Goal: Information Seeking & Learning: Find specific fact

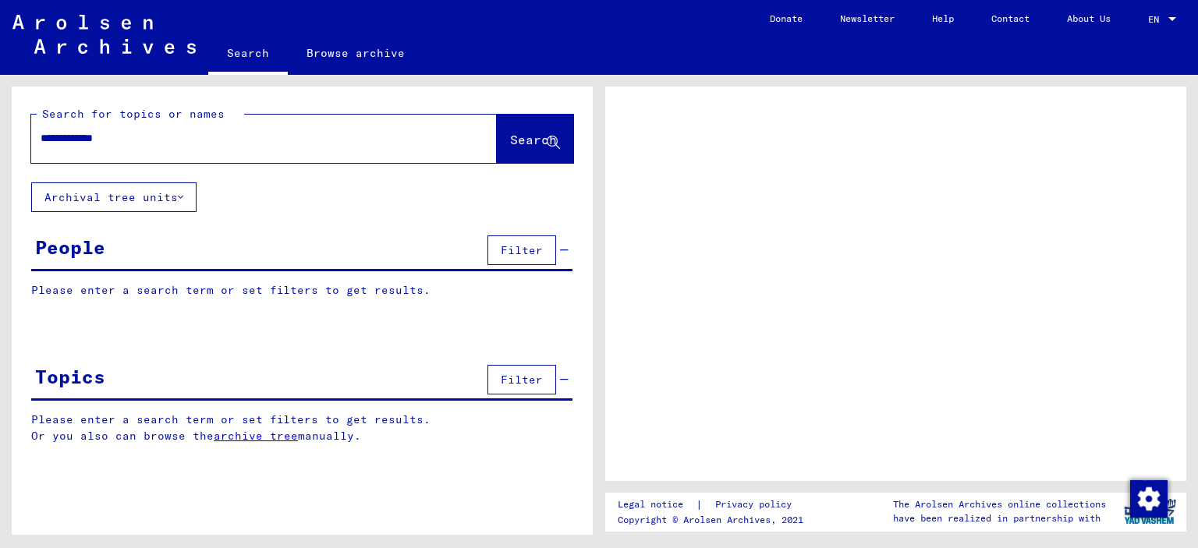
type input "**********"
click at [556, 147] on icon at bounding box center [553, 142] width 13 height 13
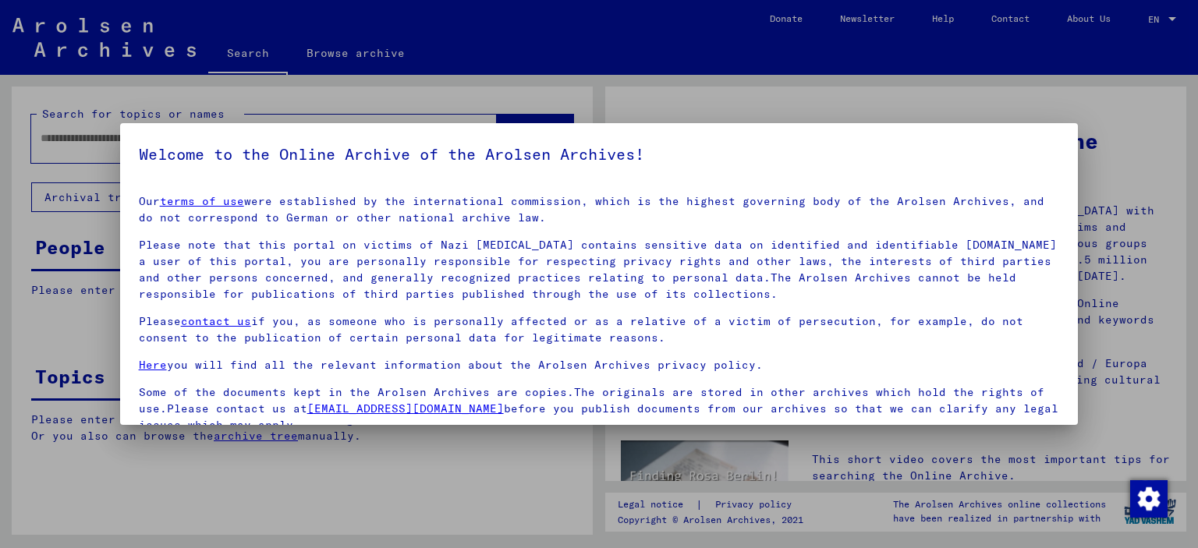
scroll to position [131, 0]
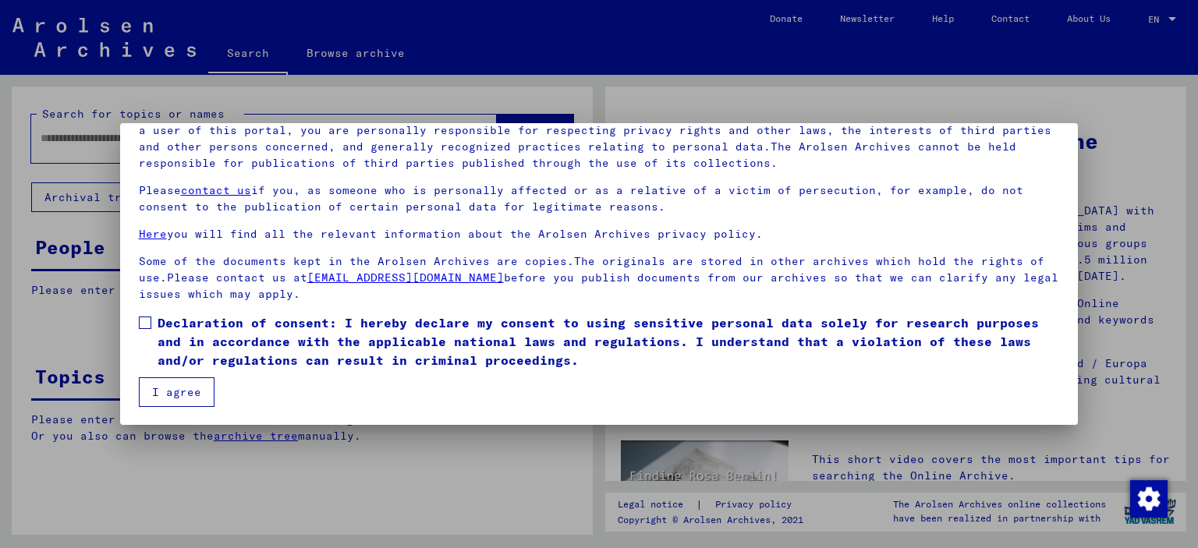
click at [211, 350] on span "Declaration of consent: I hereby declare my consent to using sensitive personal…" at bounding box center [609, 341] width 902 height 56
click at [192, 384] on button "I agree" at bounding box center [177, 392] width 76 height 30
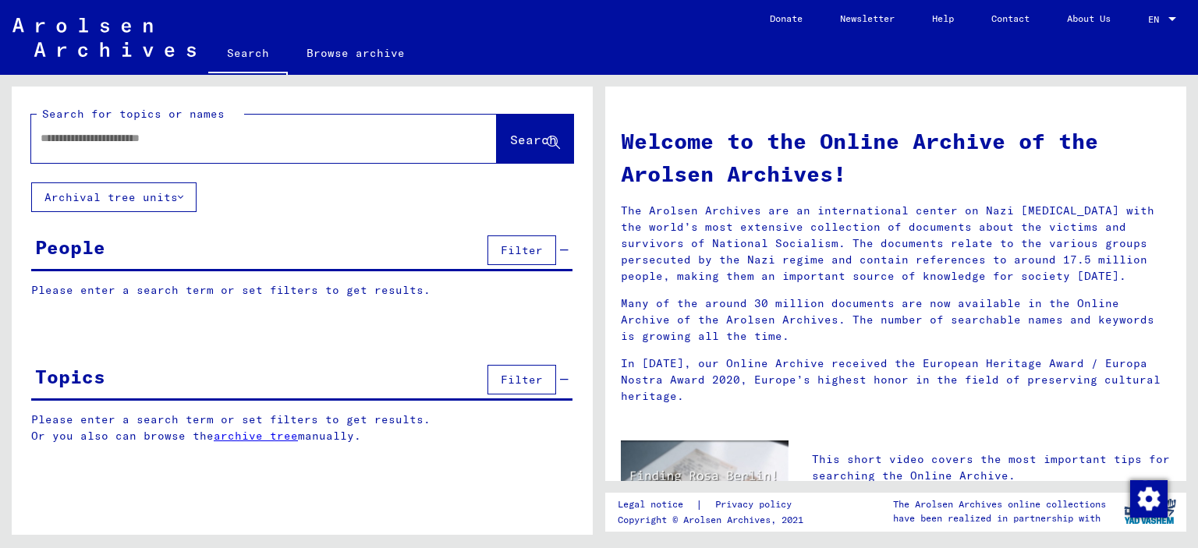
click at [342, 154] on div at bounding box center [240, 138] width 419 height 35
click at [349, 129] on div at bounding box center [240, 138] width 419 height 35
click at [361, 143] on input "text" at bounding box center [245, 138] width 409 height 16
paste input "**********"
click at [510, 144] on span "Search" at bounding box center [533, 140] width 47 height 16
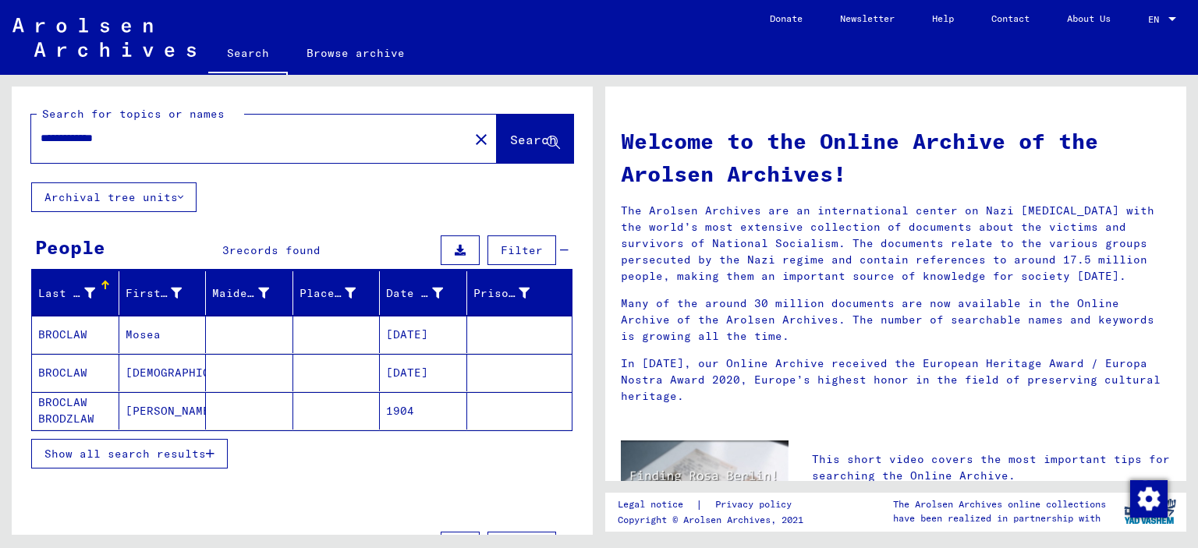
click at [402, 373] on mat-cell "[DATE]" at bounding box center [423, 372] width 87 height 37
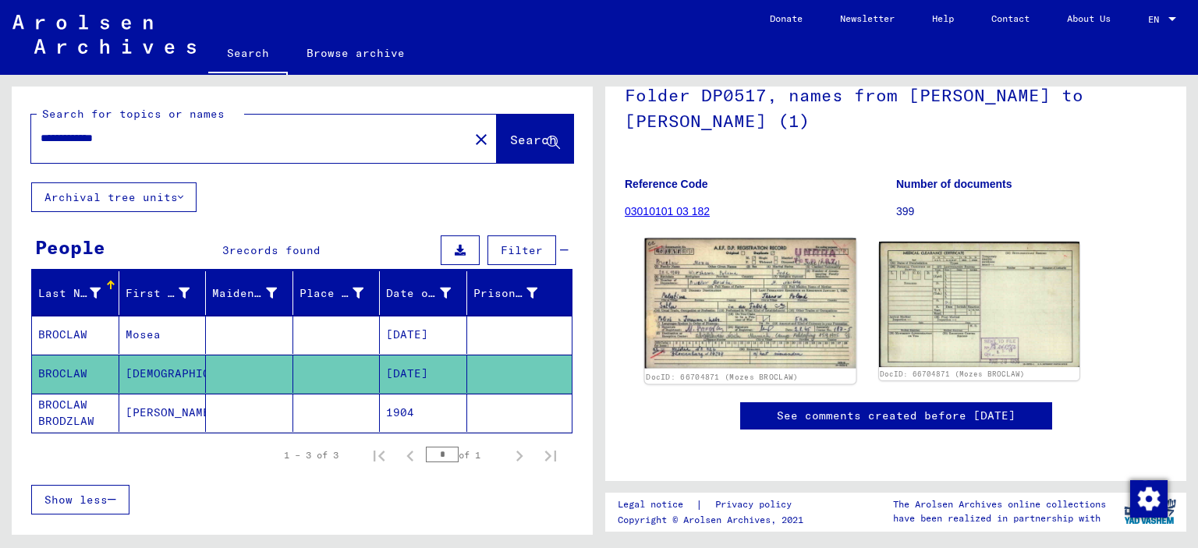
scroll to position [172, 0]
click at [809, 310] on img at bounding box center [750, 304] width 211 height 130
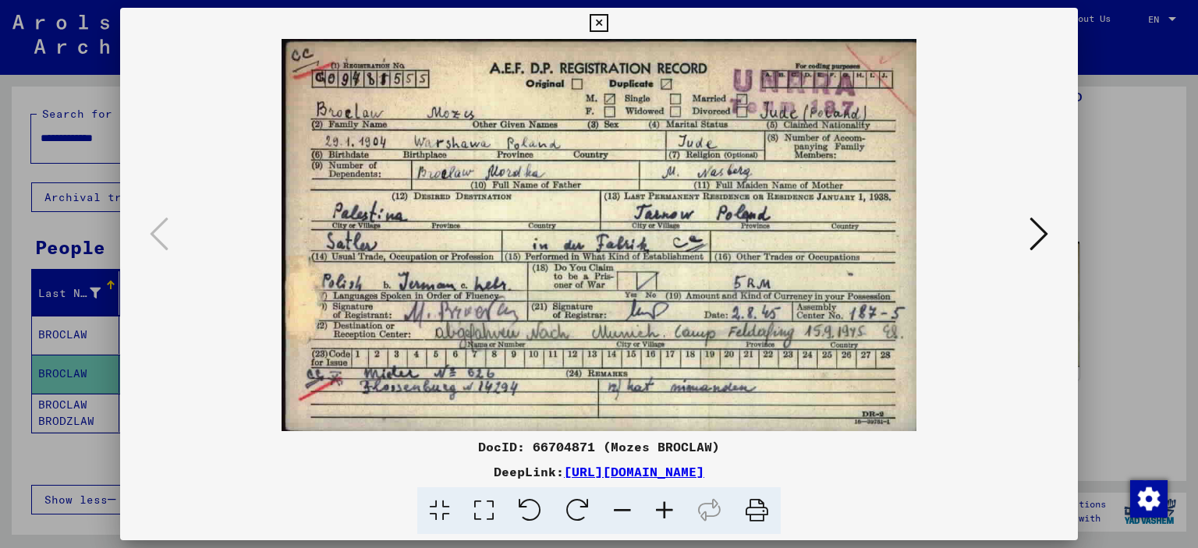
click at [1032, 227] on button at bounding box center [1039, 235] width 28 height 44
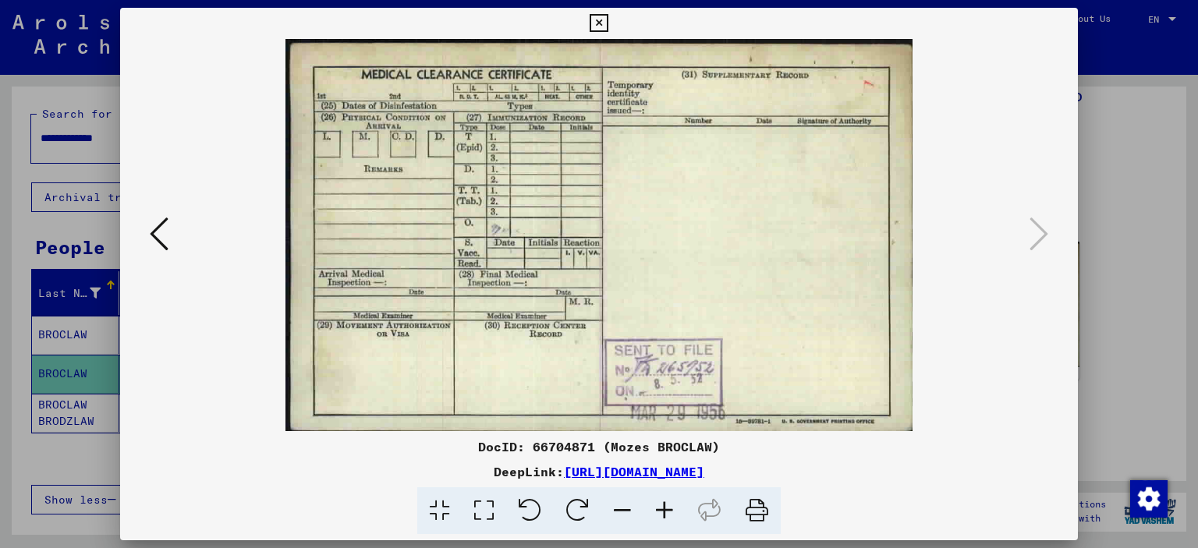
click at [1159, 214] on div at bounding box center [599, 274] width 1198 height 548
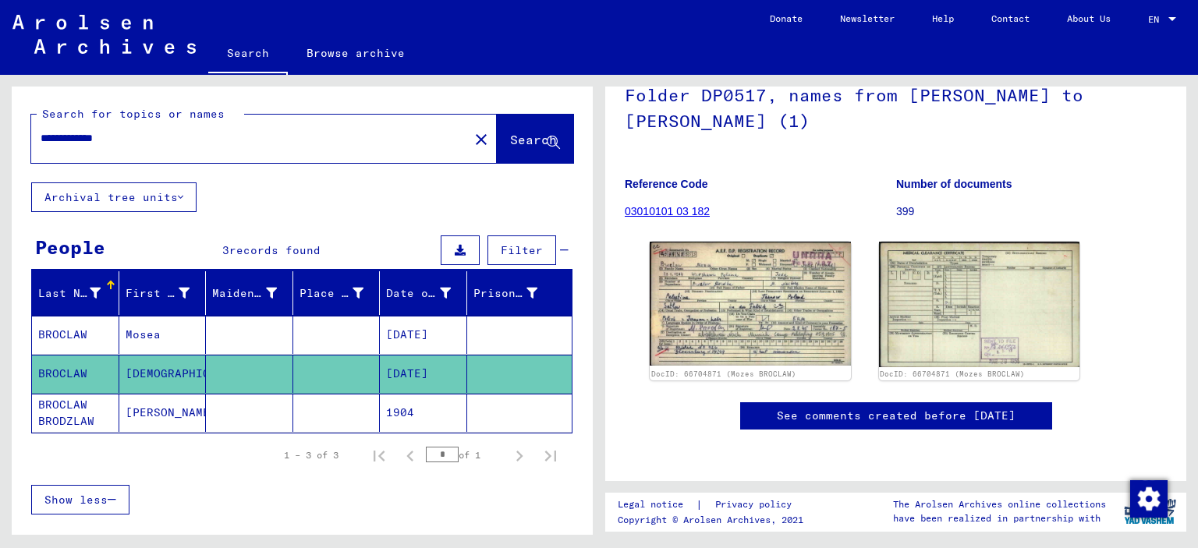
click at [166, 412] on mat-cell "[PERSON_NAME]" at bounding box center [162, 413] width 87 height 38
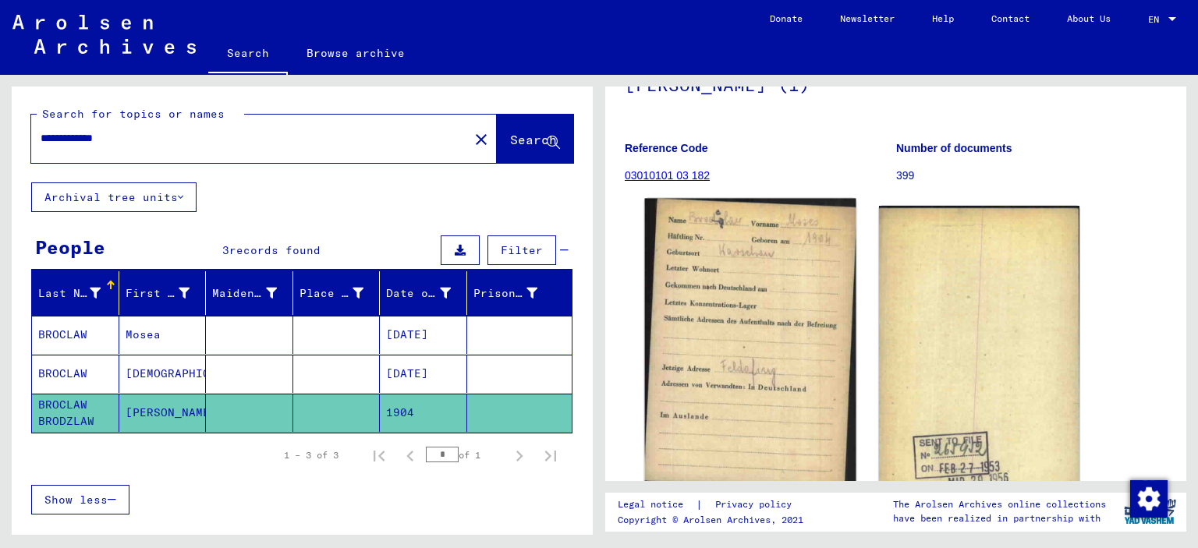
scroll to position [172, 0]
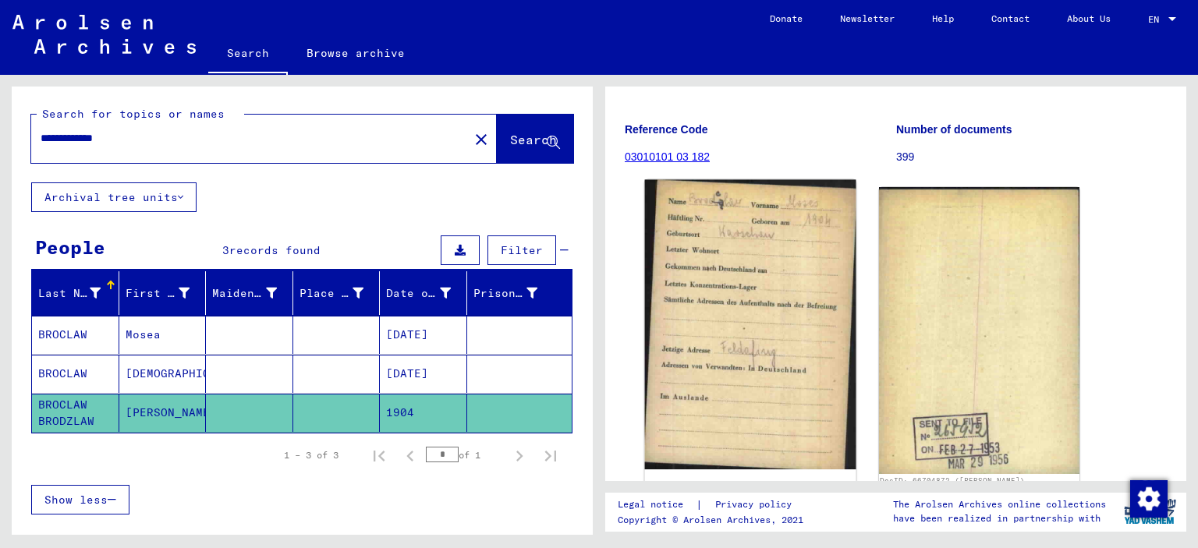
click at [758, 362] on img at bounding box center [750, 324] width 211 height 289
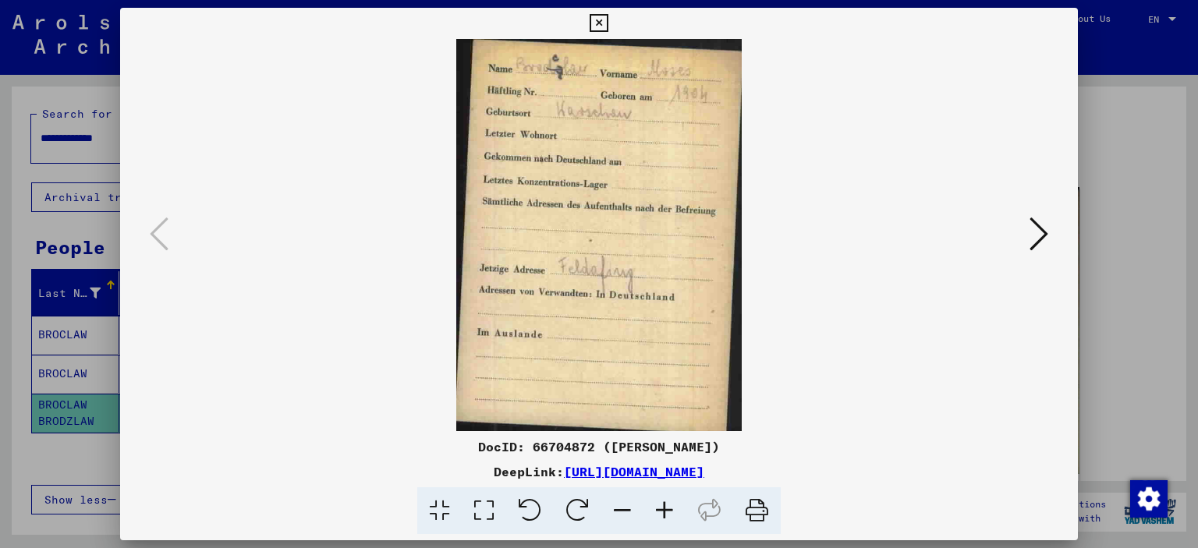
click at [1043, 242] on icon at bounding box center [1038, 233] width 19 height 37
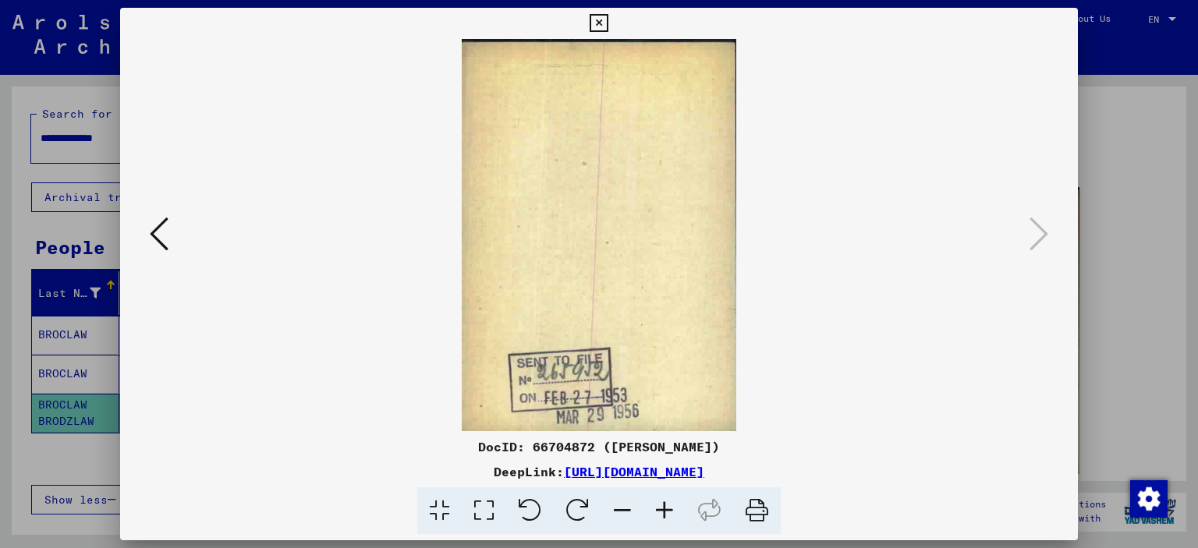
click at [1166, 204] on div at bounding box center [599, 274] width 1198 height 548
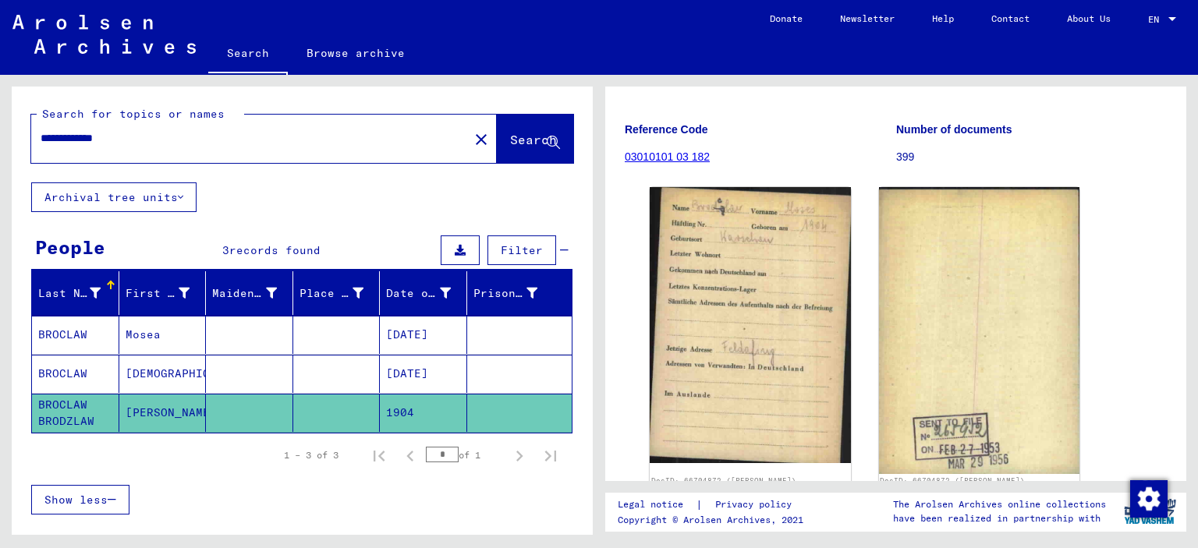
click at [283, 339] on mat-cell at bounding box center [249, 335] width 87 height 38
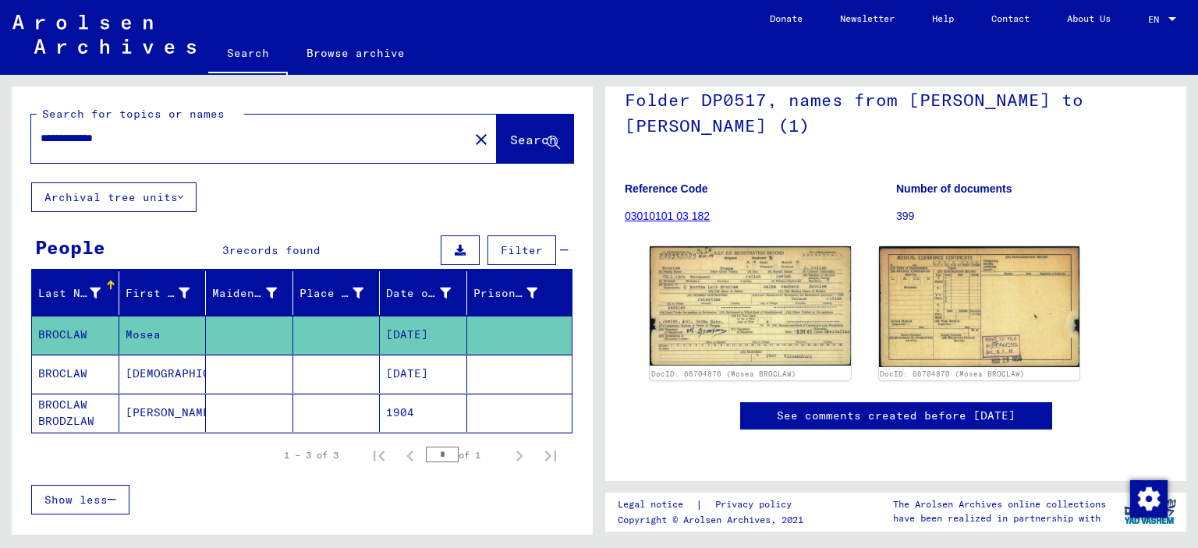
scroll to position [172, 0]
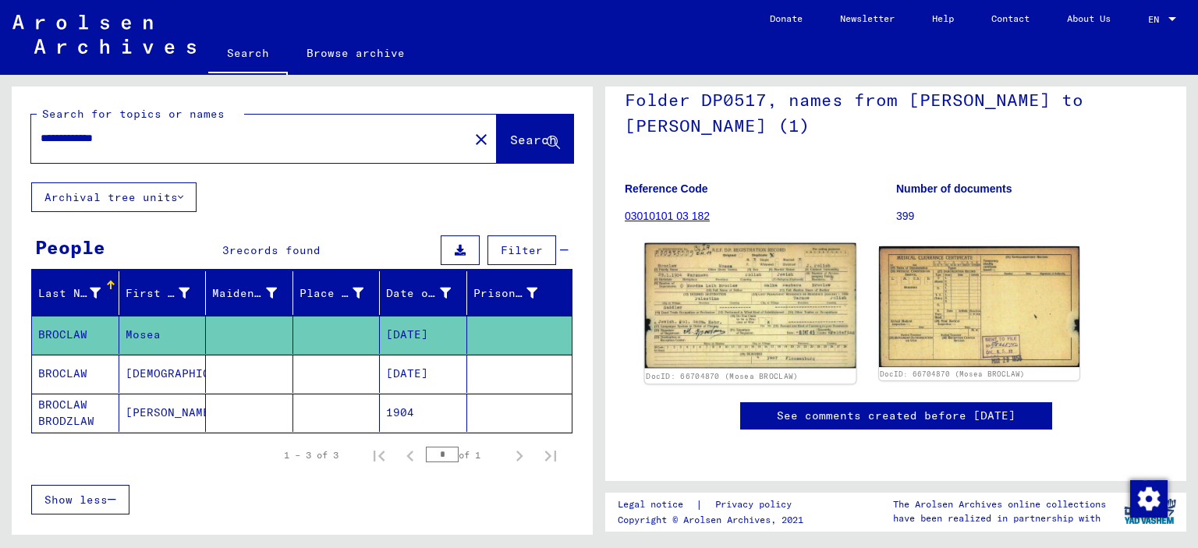
click at [717, 276] on img at bounding box center [750, 306] width 211 height 126
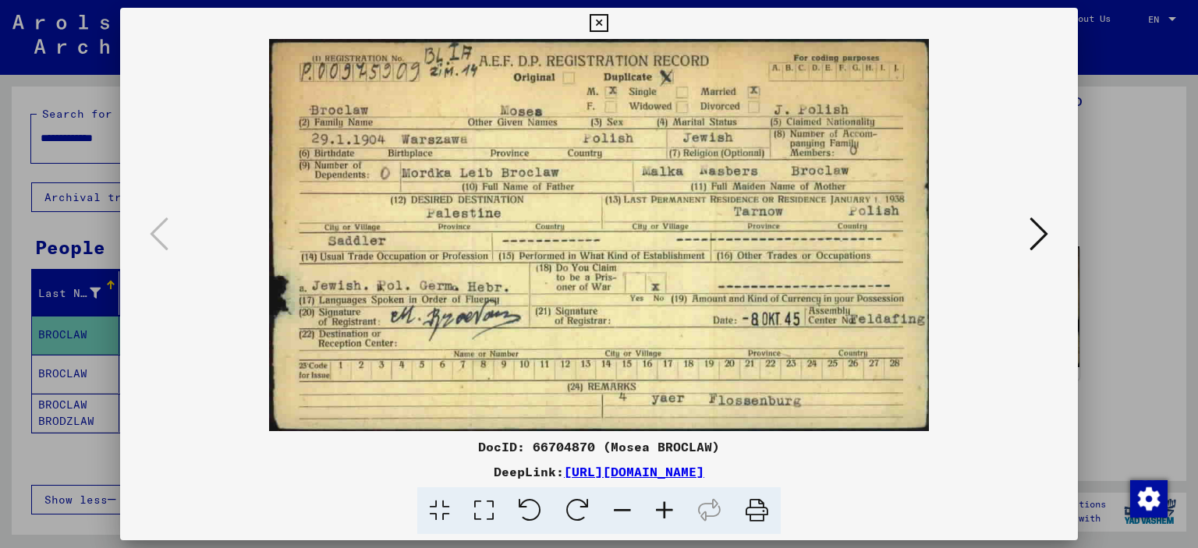
click at [23, 325] on div at bounding box center [599, 274] width 1198 height 548
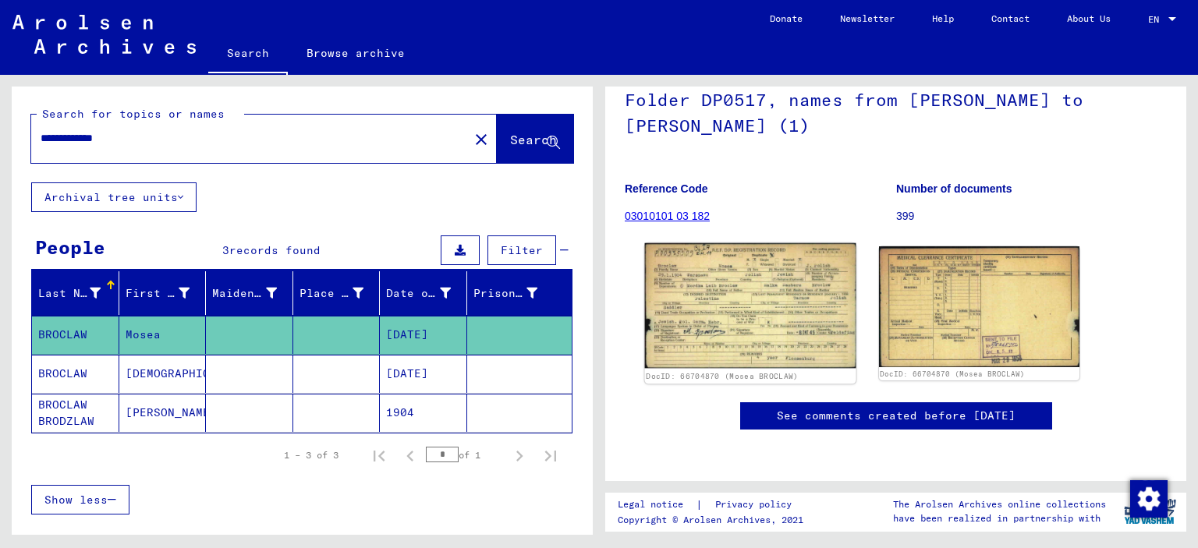
click at [703, 273] on img at bounding box center [750, 306] width 211 height 126
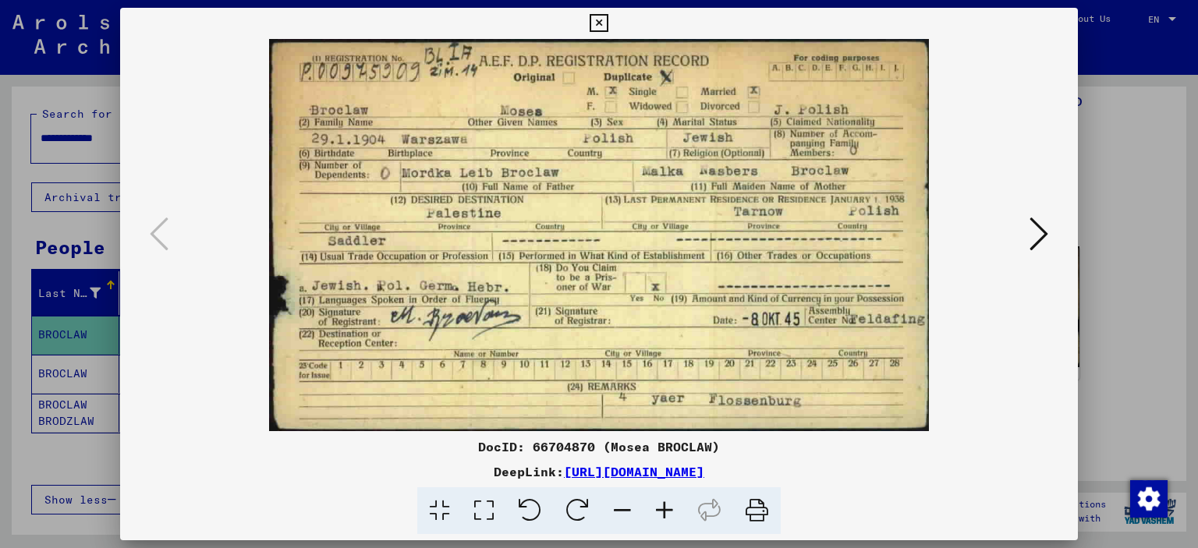
click at [3, 326] on div at bounding box center [599, 274] width 1198 height 548
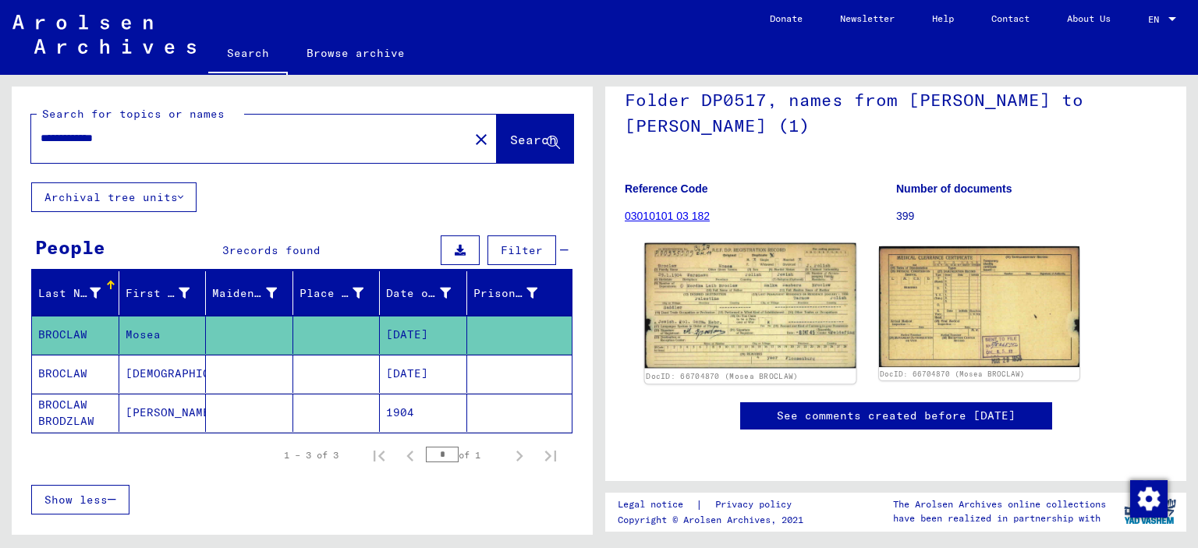
click at [717, 268] on img at bounding box center [750, 306] width 211 height 126
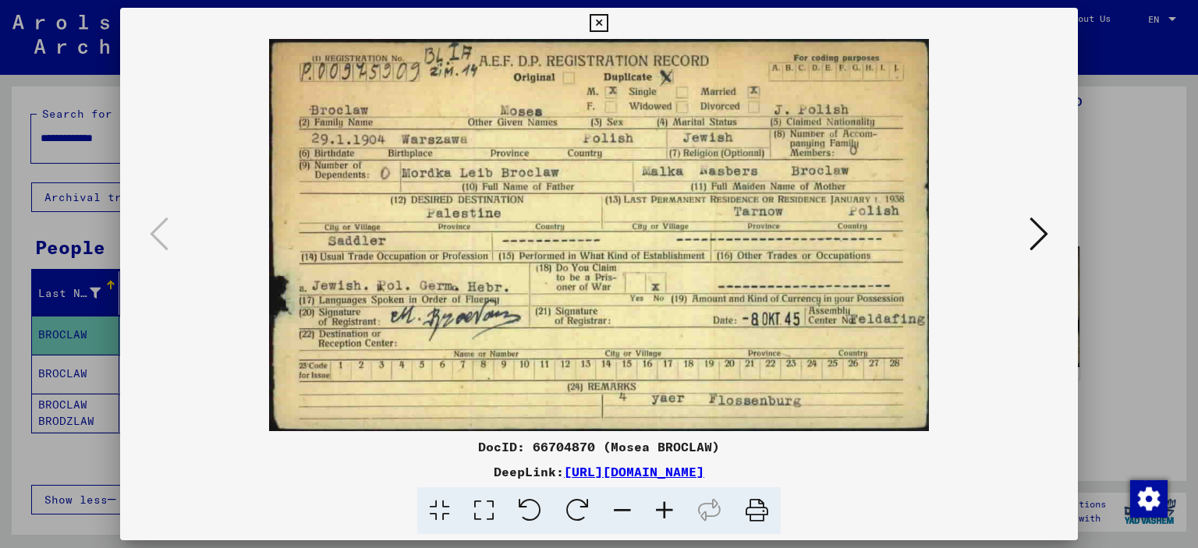
click at [1041, 245] on icon at bounding box center [1038, 233] width 19 height 37
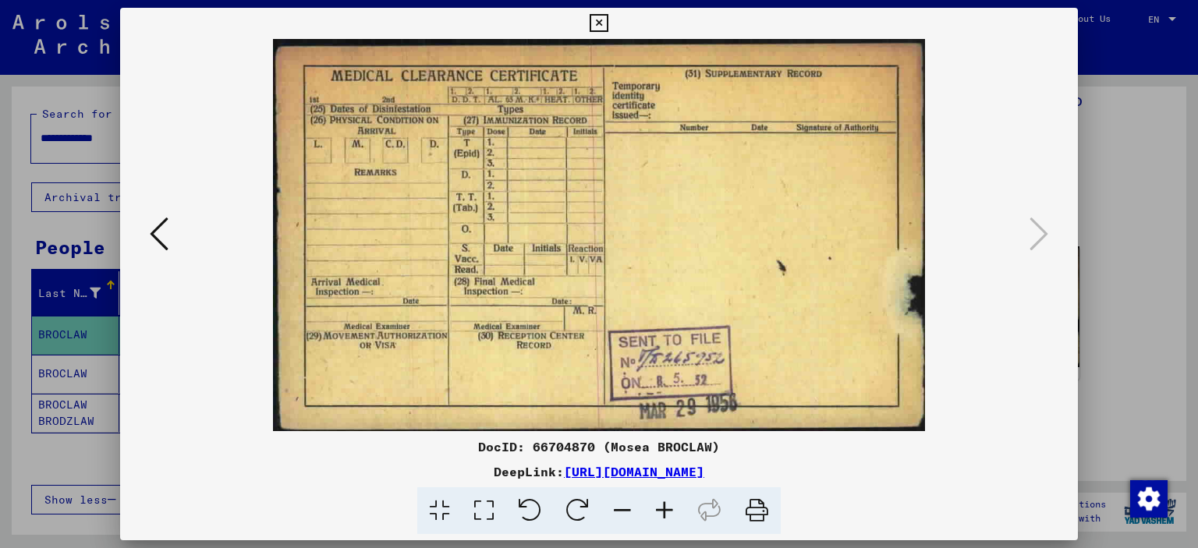
click at [1126, 225] on div at bounding box center [599, 274] width 1198 height 548
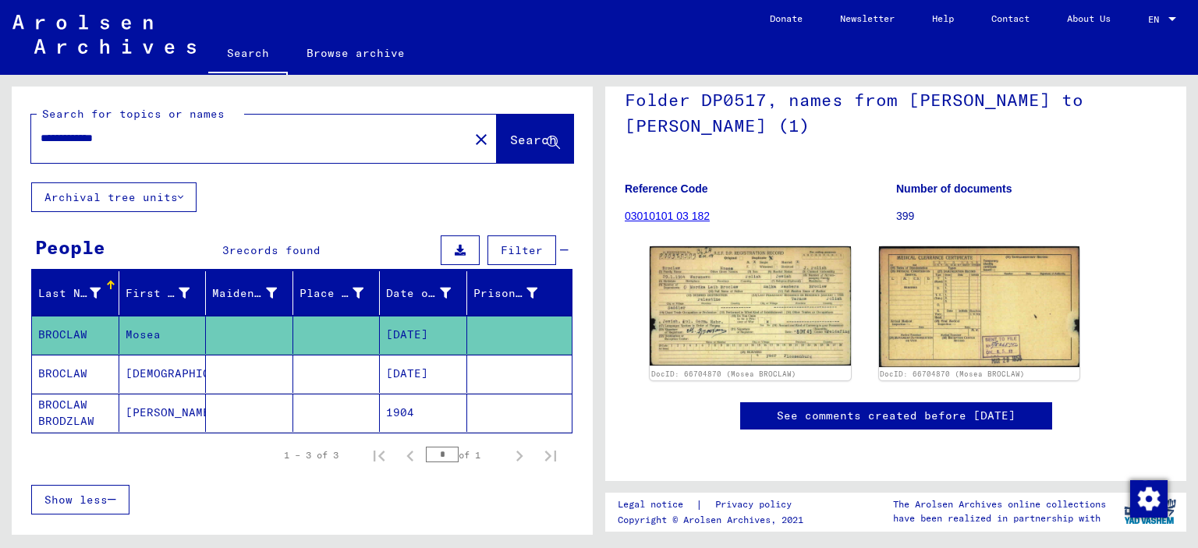
click at [229, 363] on mat-cell at bounding box center [249, 374] width 87 height 38
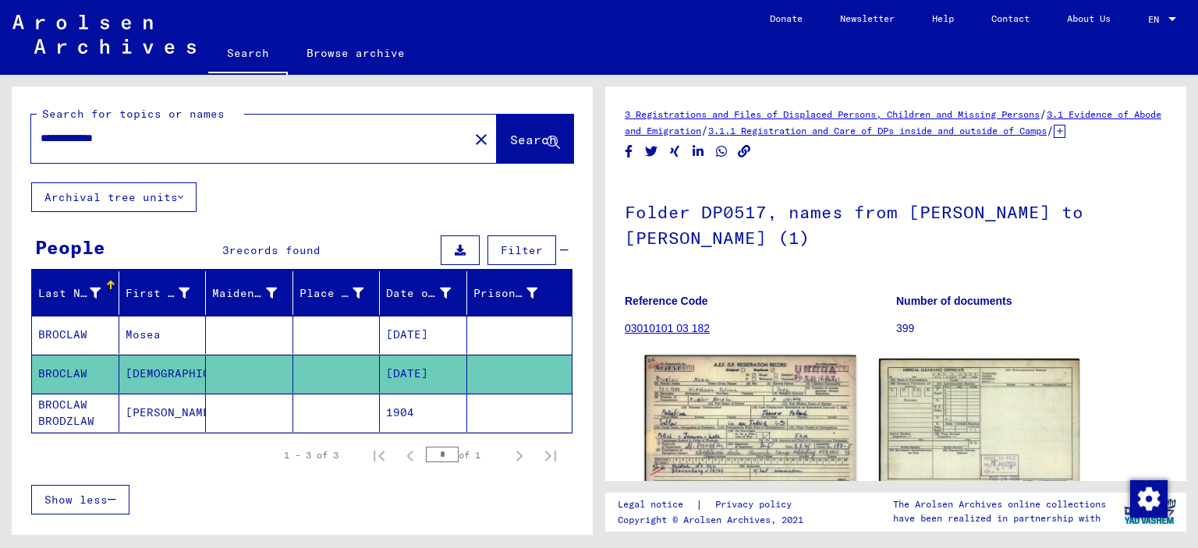
click at [728, 434] on img at bounding box center [750, 421] width 211 height 130
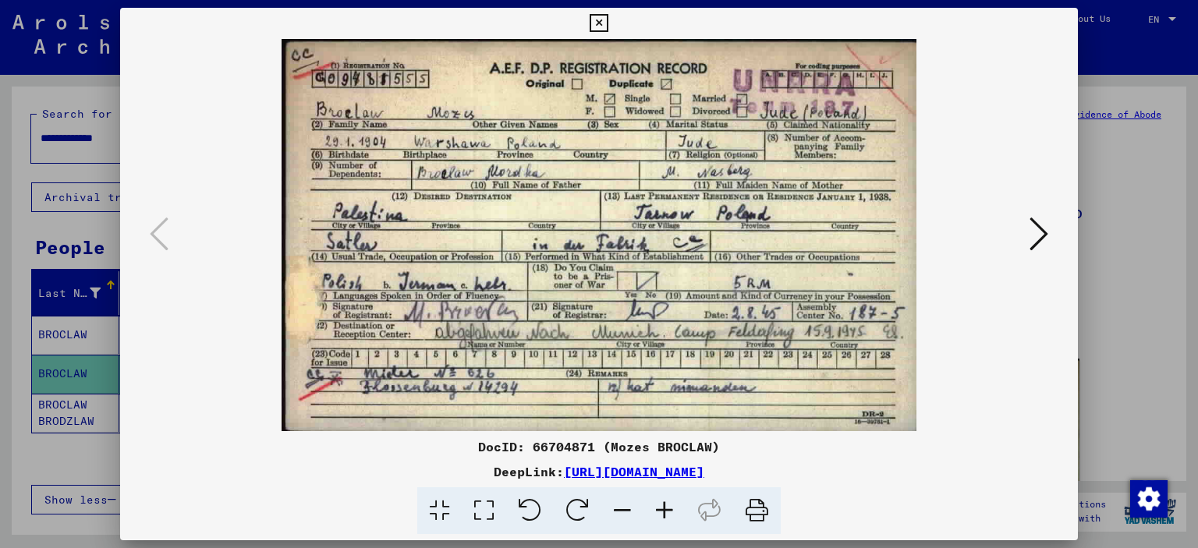
click at [1167, 313] on div at bounding box center [599, 274] width 1198 height 548
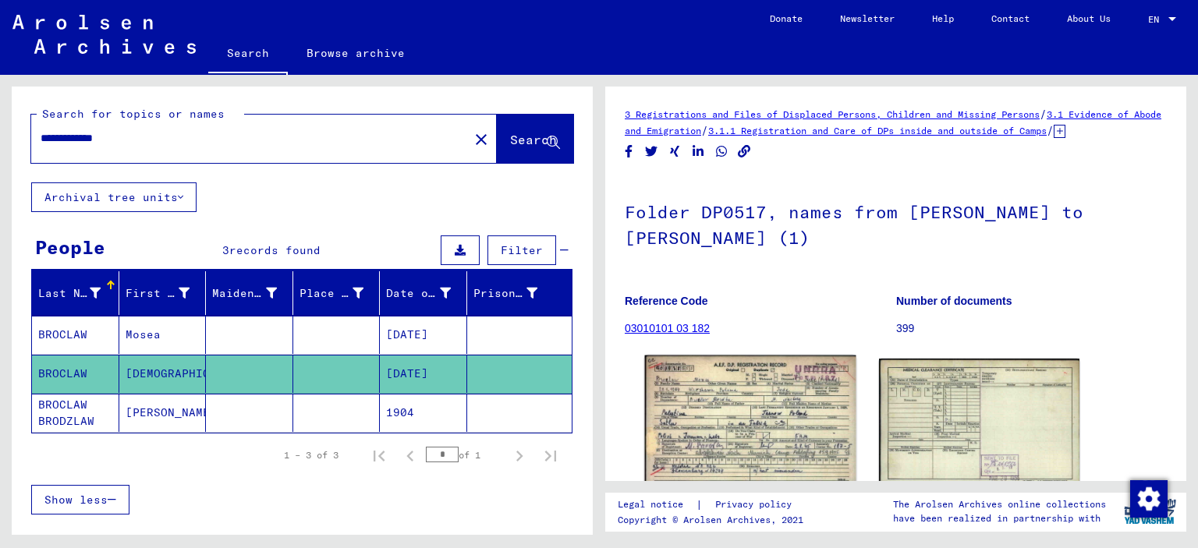
click at [750, 423] on img at bounding box center [750, 421] width 211 height 130
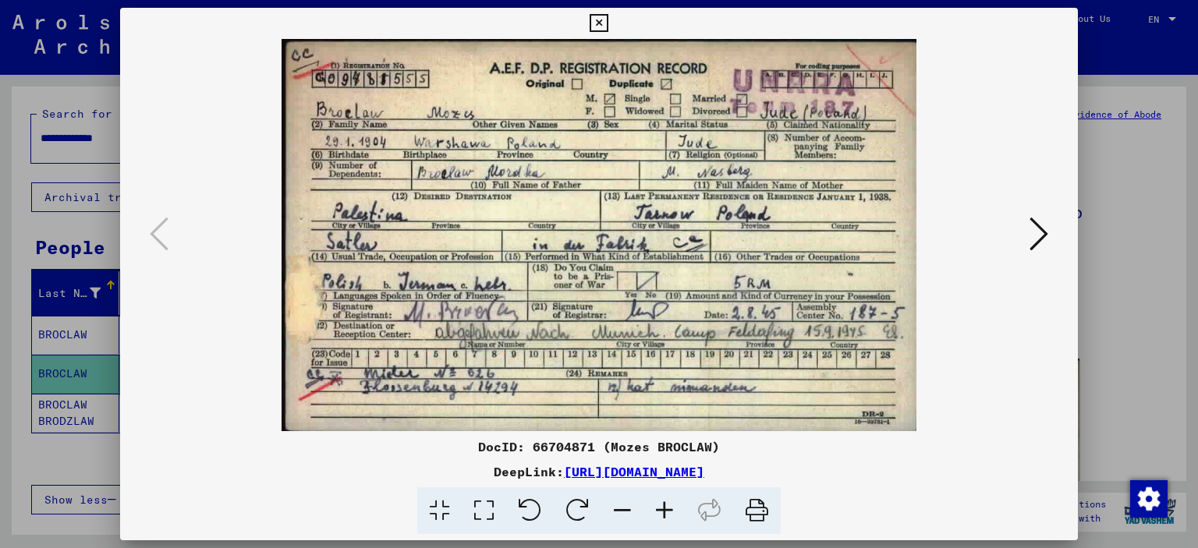
click at [1105, 263] on div at bounding box center [599, 274] width 1198 height 548
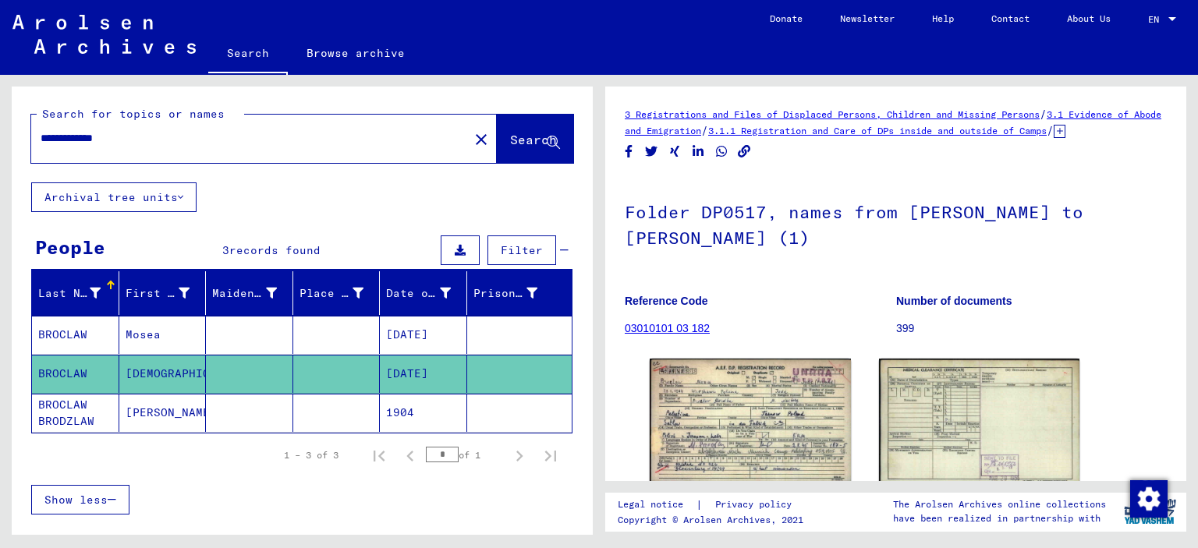
click at [423, 345] on mat-cell "[DATE]" at bounding box center [423, 335] width 87 height 38
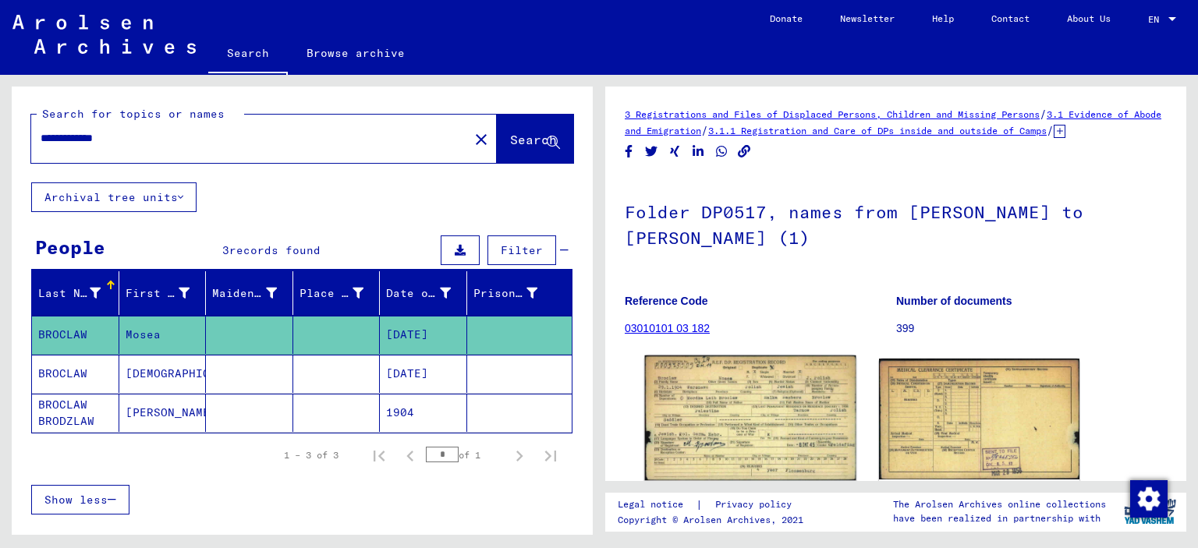
click at [739, 404] on img at bounding box center [750, 419] width 211 height 126
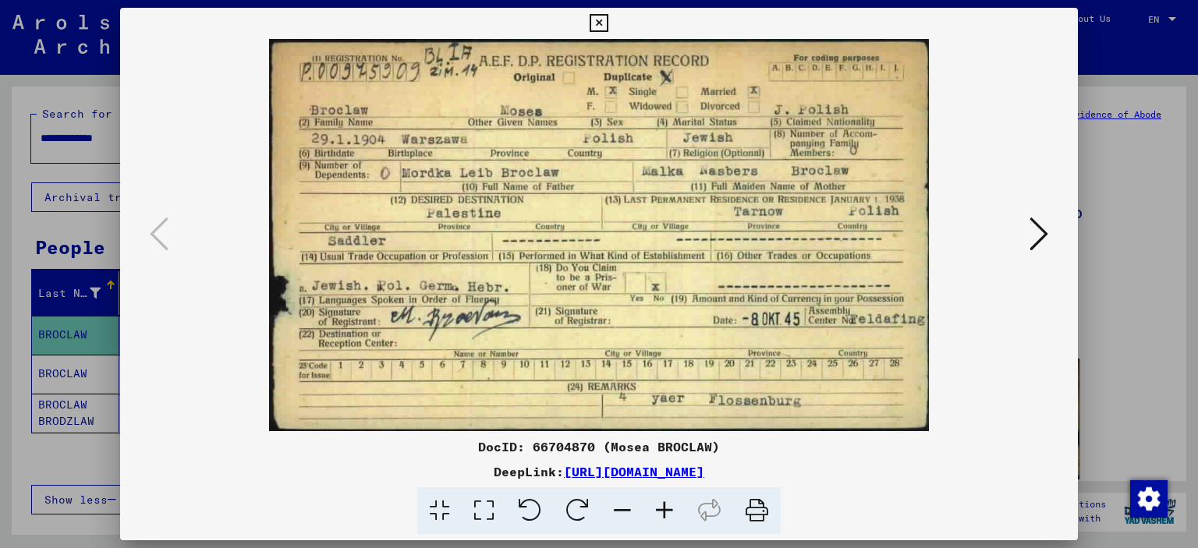
click at [1127, 295] on div at bounding box center [599, 274] width 1198 height 548
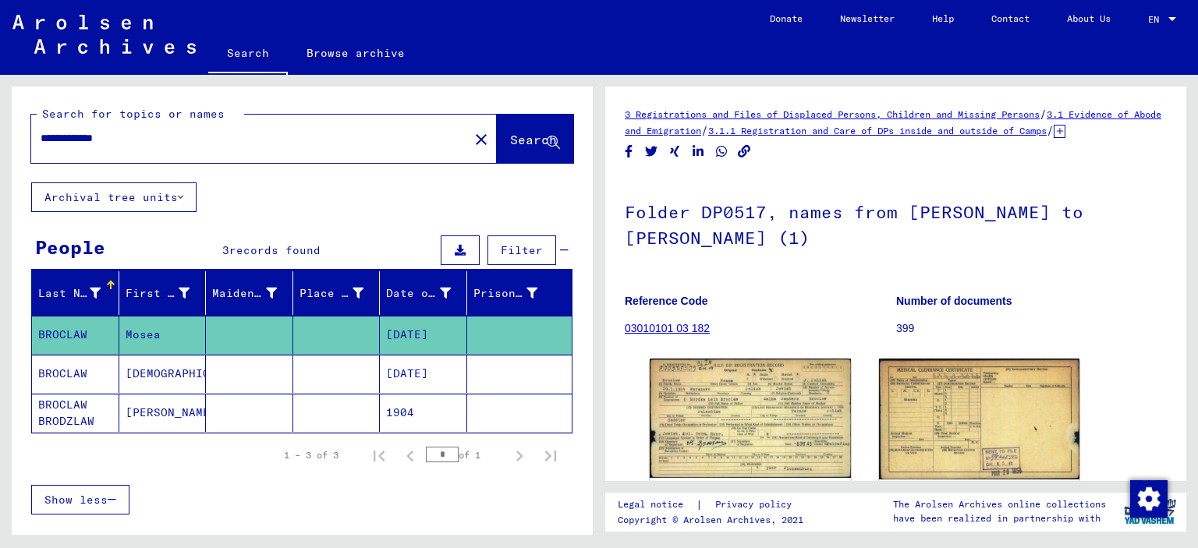
click at [315, 371] on mat-cell at bounding box center [336, 374] width 87 height 38
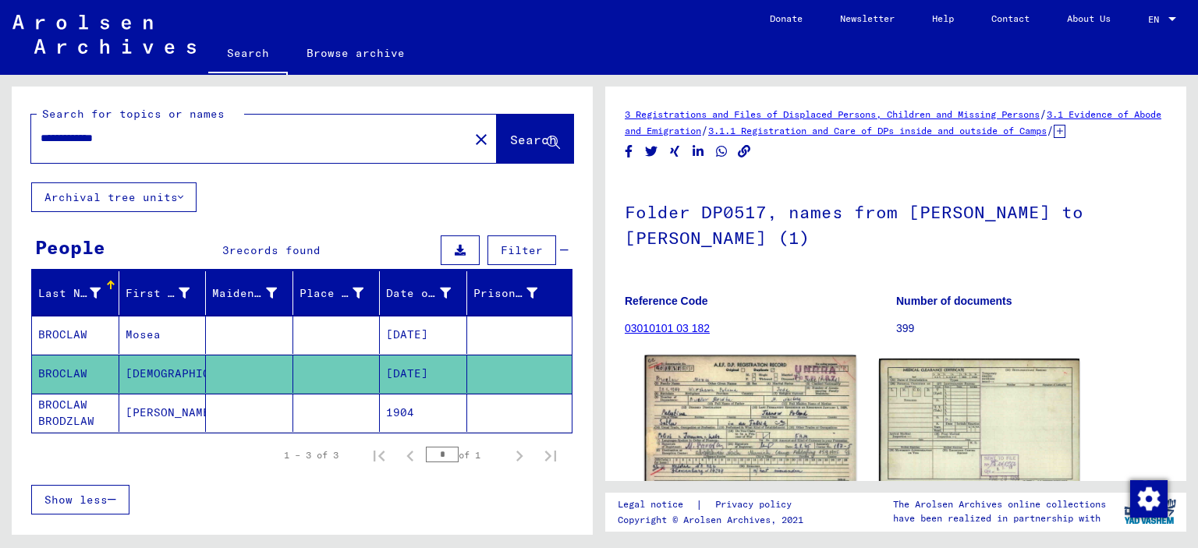
click at [750, 407] on img at bounding box center [750, 421] width 211 height 130
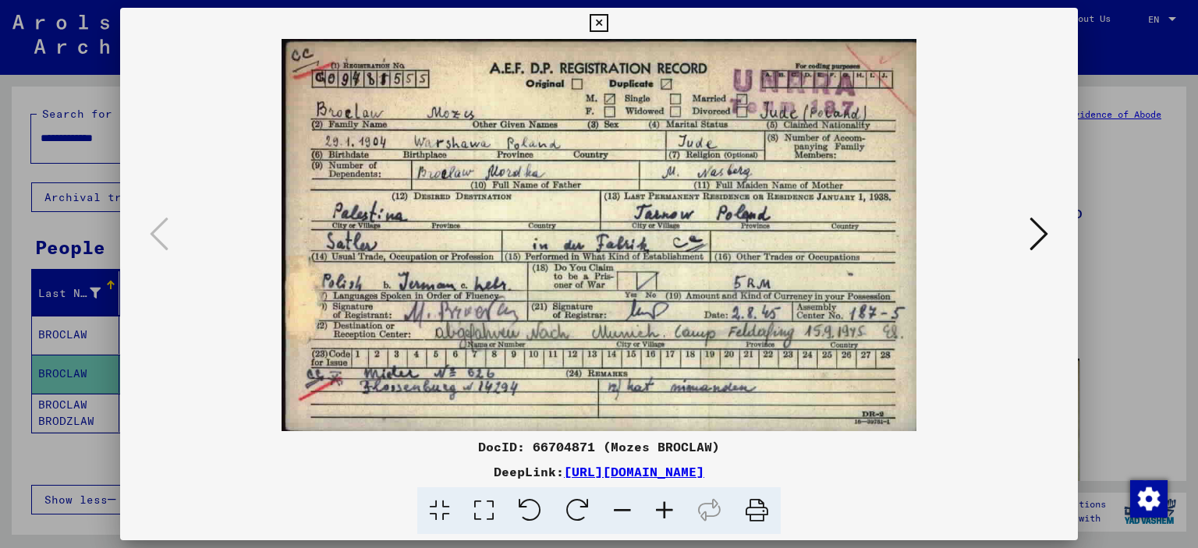
click at [1038, 246] on icon at bounding box center [1038, 233] width 19 height 37
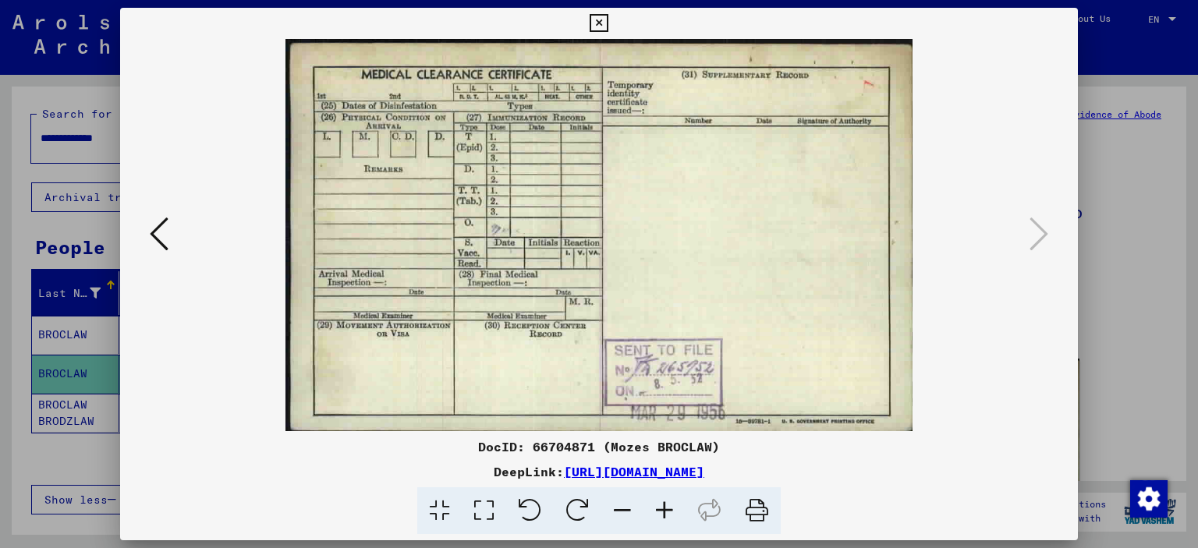
click at [160, 243] on icon at bounding box center [159, 233] width 19 height 37
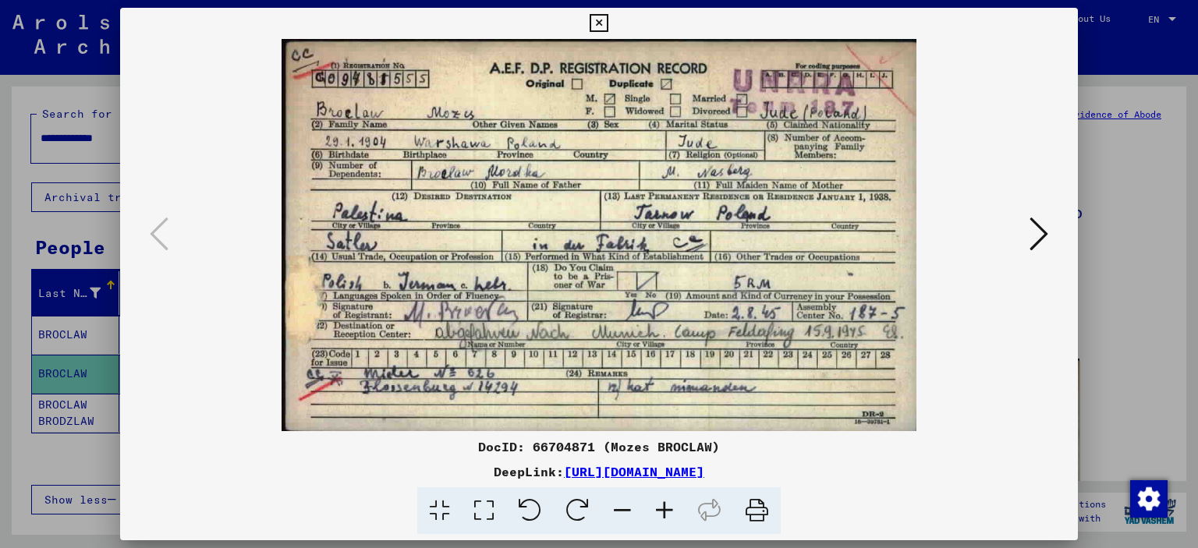
click at [1093, 195] on div at bounding box center [599, 274] width 1198 height 548
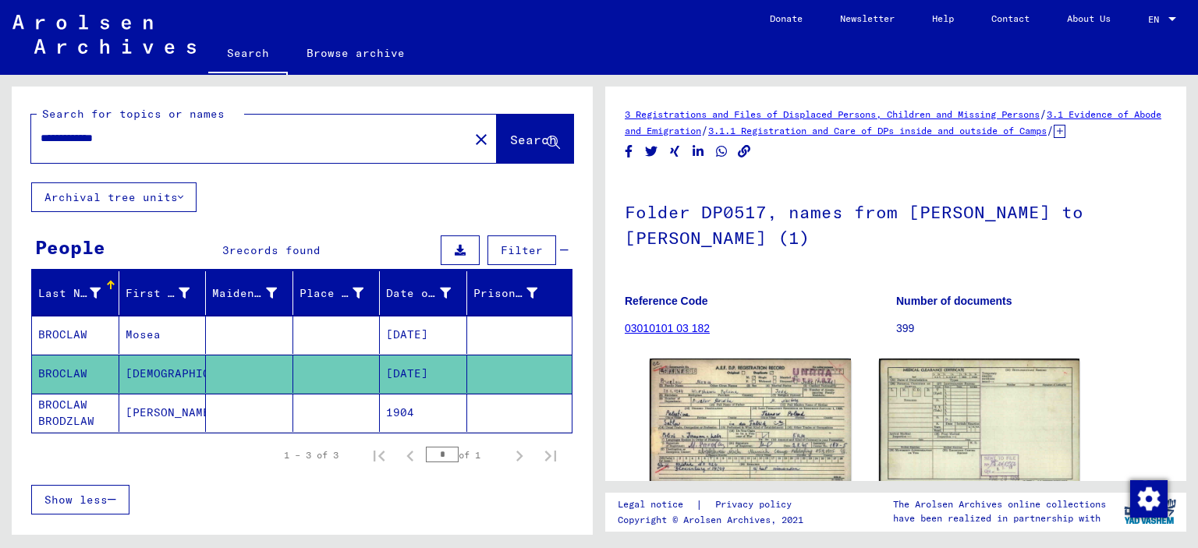
click at [273, 420] on mat-cell at bounding box center [249, 413] width 87 height 38
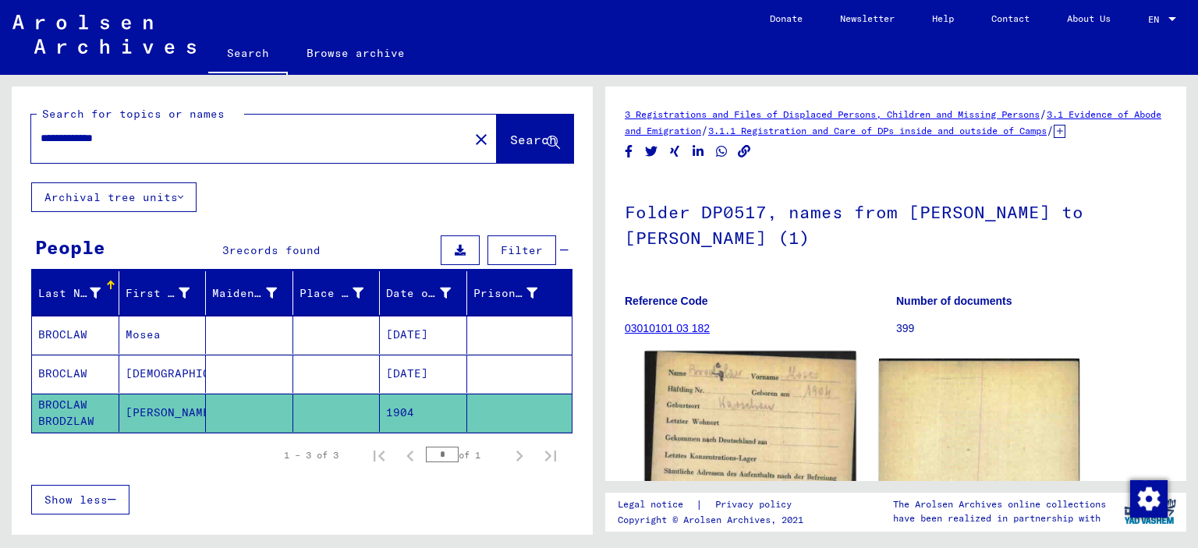
click at [732, 404] on img at bounding box center [750, 496] width 211 height 289
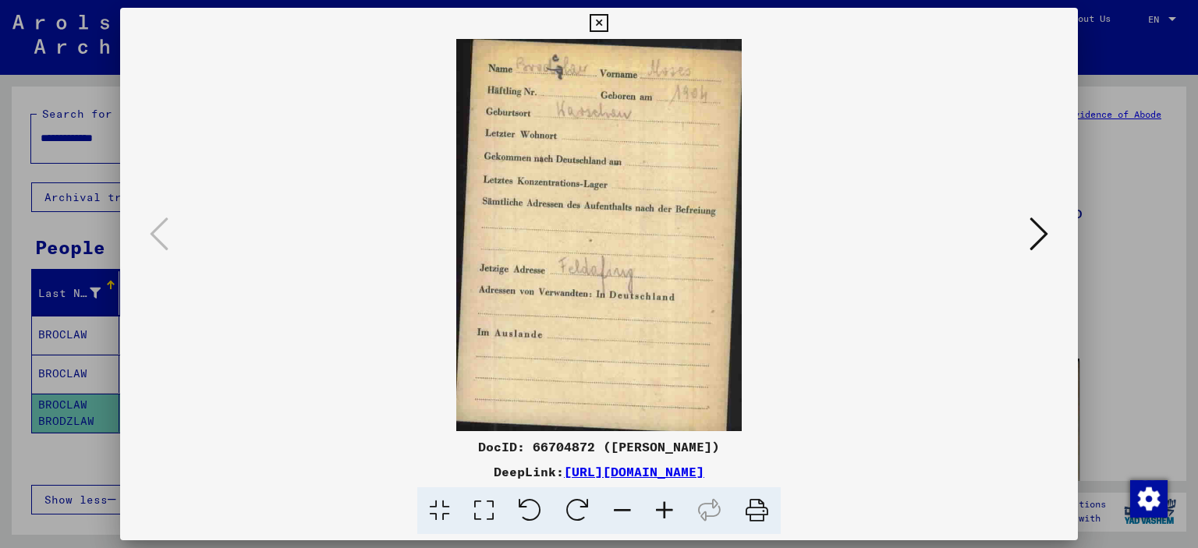
click at [1176, 195] on div at bounding box center [599, 274] width 1198 height 548
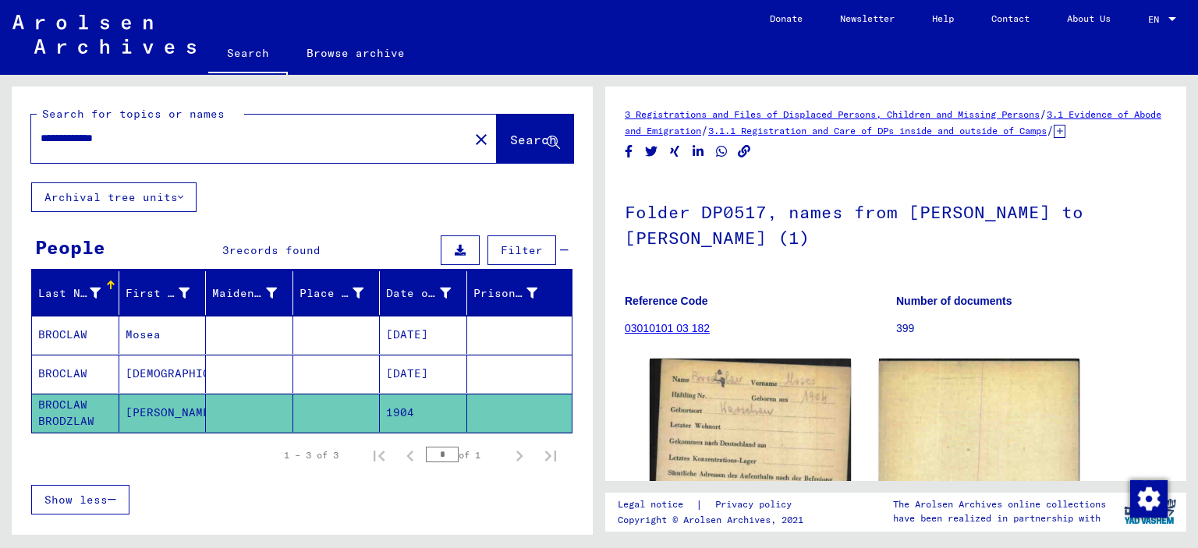
click at [424, 329] on mat-cell "[DATE]" at bounding box center [423, 335] width 87 height 38
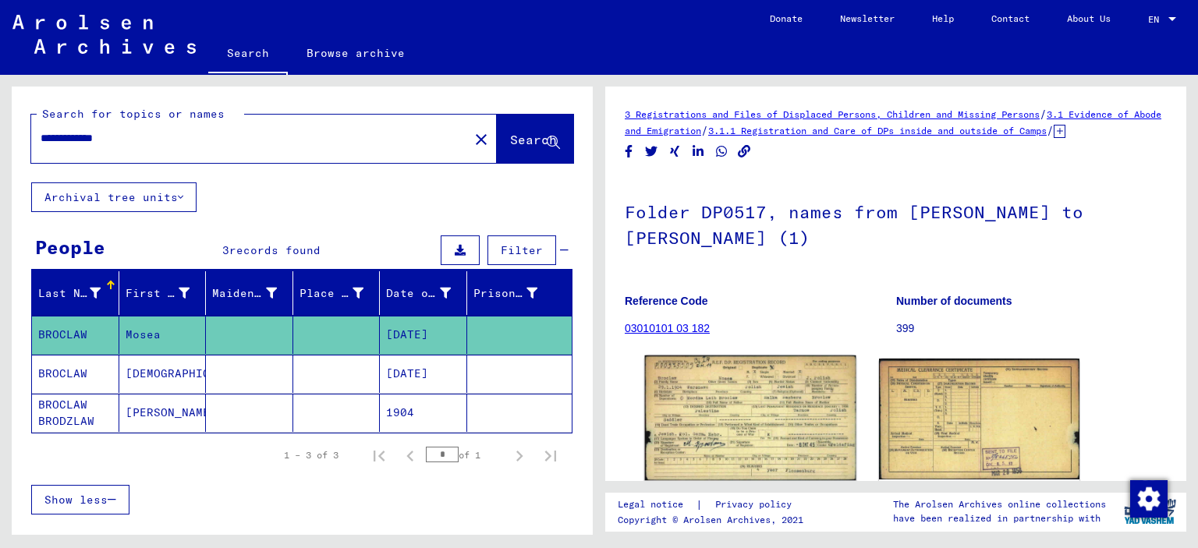
click at [749, 434] on img at bounding box center [750, 419] width 211 height 126
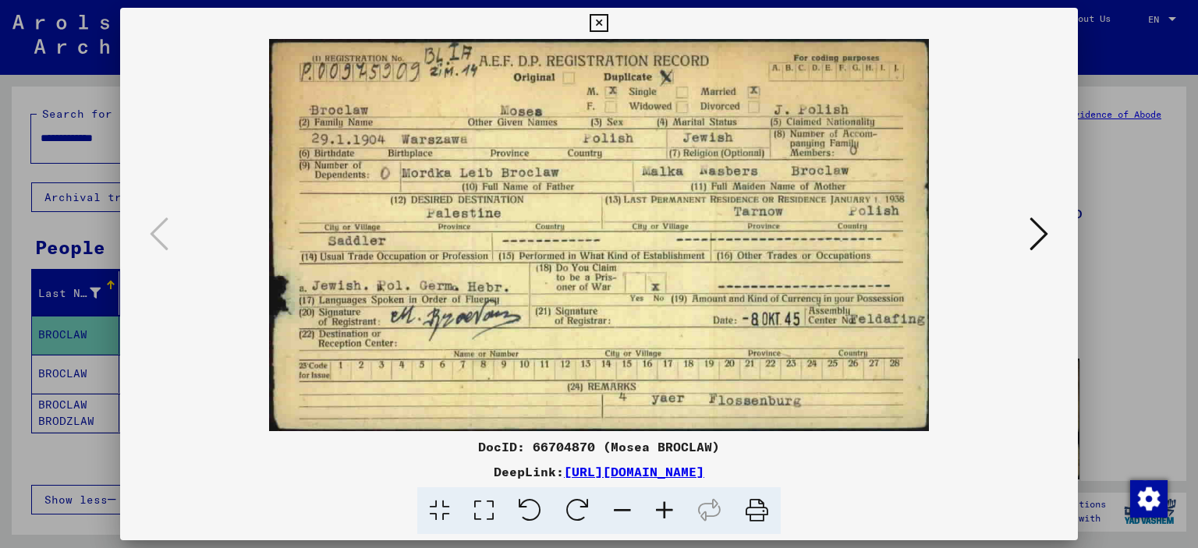
drag, startPoint x: 1027, startPoint y: 235, endPoint x: 1044, endPoint y: 228, distance: 18.5
click at [1025, 235] on img at bounding box center [599, 235] width 852 height 392
click at [1044, 228] on icon at bounding box center [1038, 233] width 19 height 37
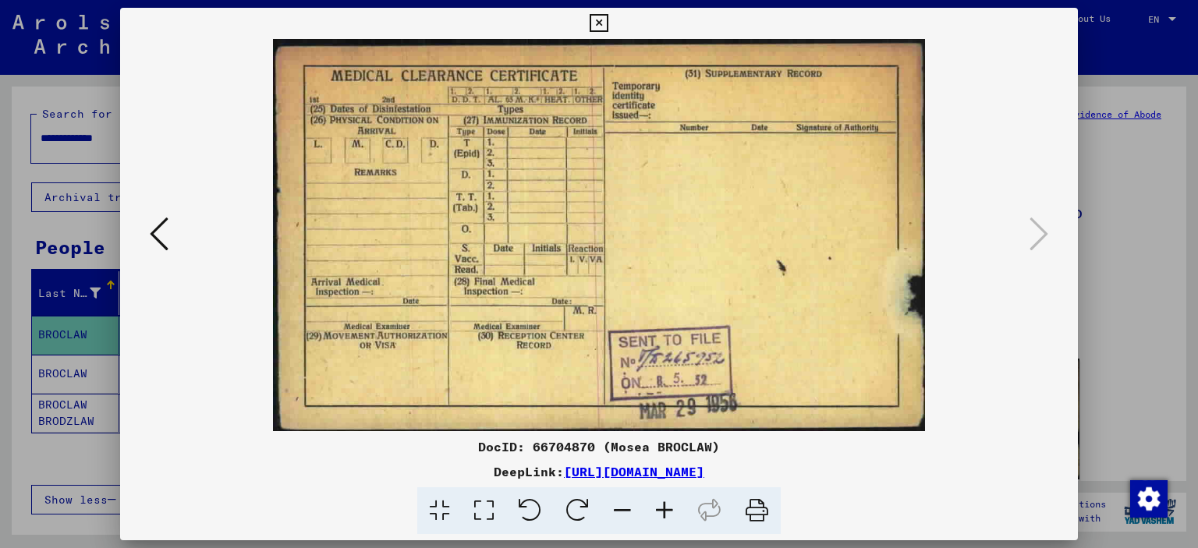
click at [1124, 256] on div at bounding box center [599, 274] width 1198 height 548
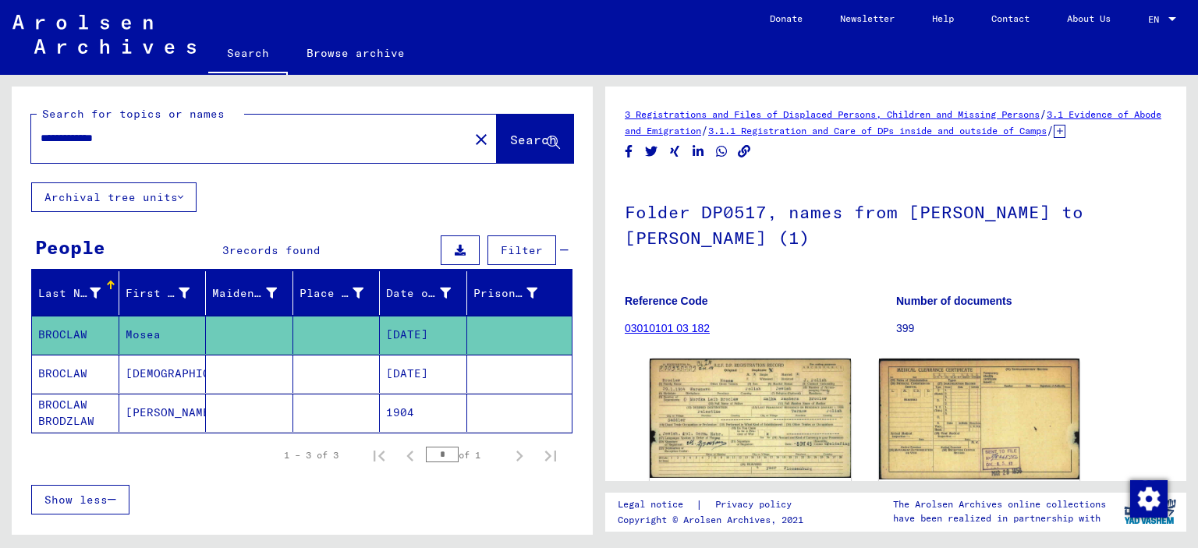
click at [444, 374] on mat-cell "[DATE]" at bounding box center [423, 374] width 87 height 38
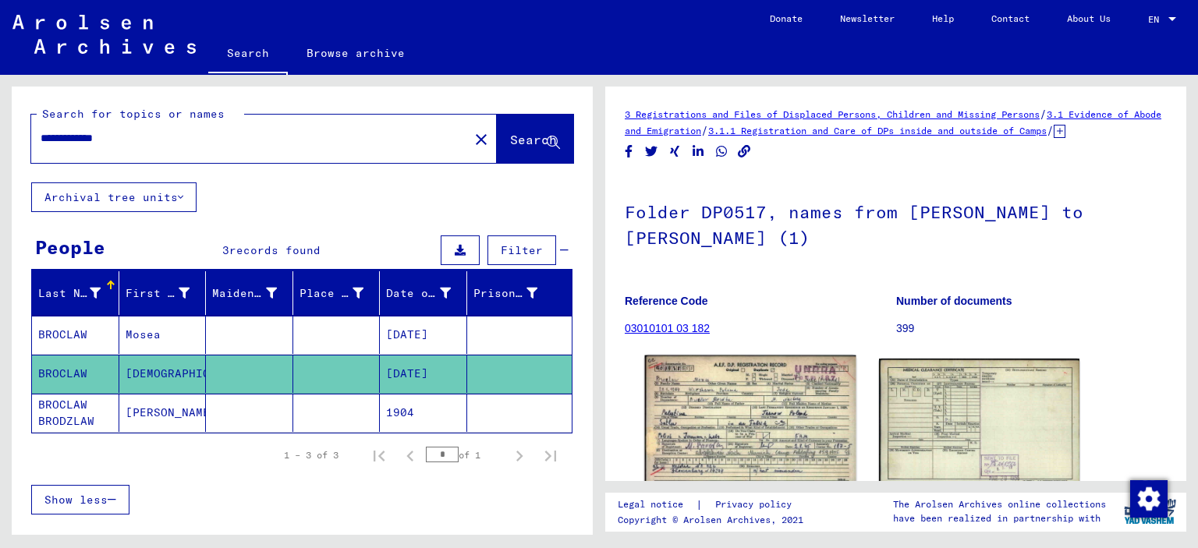
click at [750, 407] on img at bounding box center [750, 421] width 211 height 130
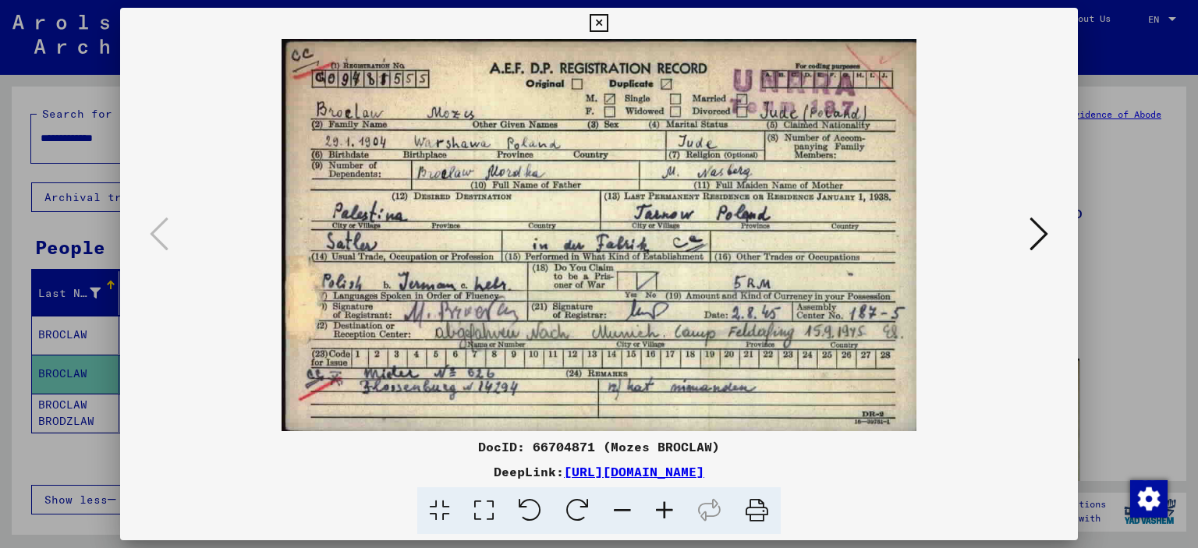
click at [80, 276] on div at bounding box center [599, 274] width 1198 height 548
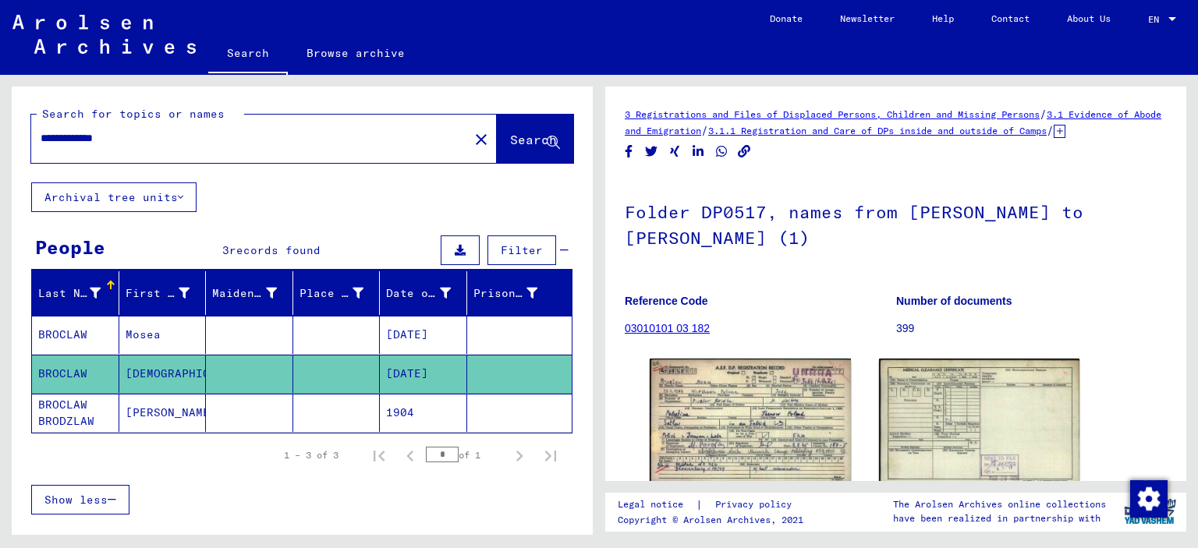
click at [434, 335] on mat-cell "[DATE]" at bounding box center [423, 335] width 87 height 38
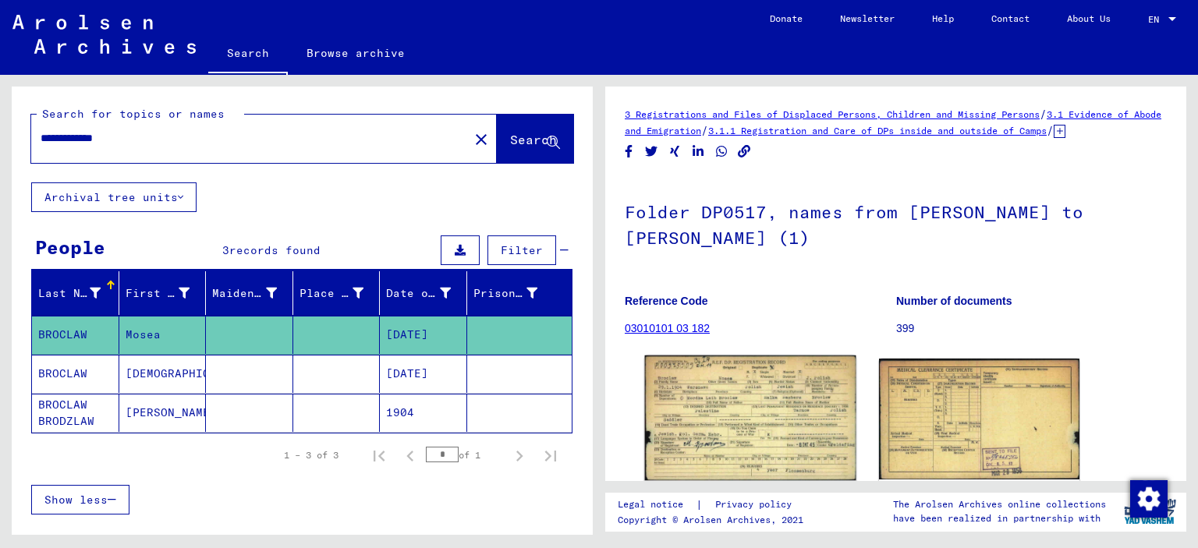
click at [709, 379] on img at bounding box center [750, 419] width 211 height 126
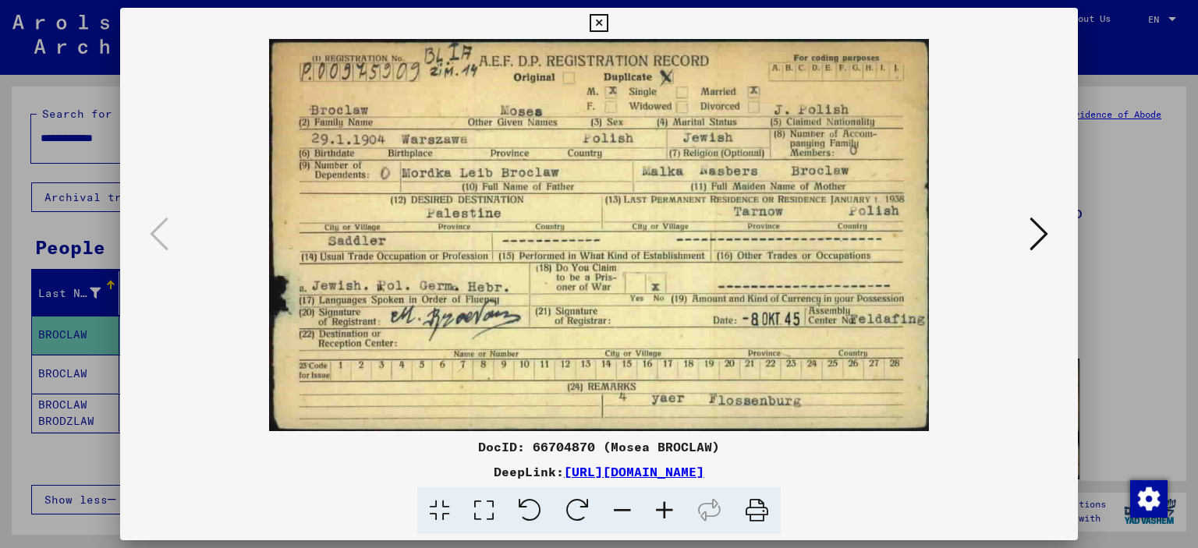
drag, startPoint x: 1106, startPoint y: 186, endPoint x: 613, endPoint y: 16, distance: 521.3
click at [1106, 184] on div at bounding box center [599, 274] width 1198 height 548
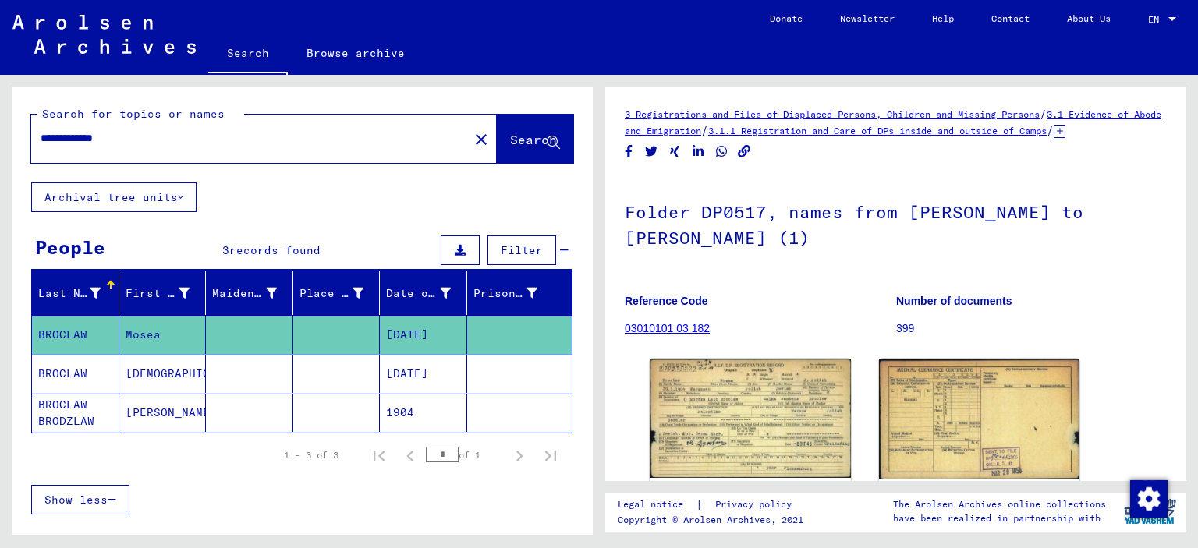
drag, startPoint x: 176, startPoint y: 137, endPoint x: 0, endPoint y: 120, distance: 177.1
click at [41, 130] on input "**********" at bounding box center [250, 138] width 419 height 16
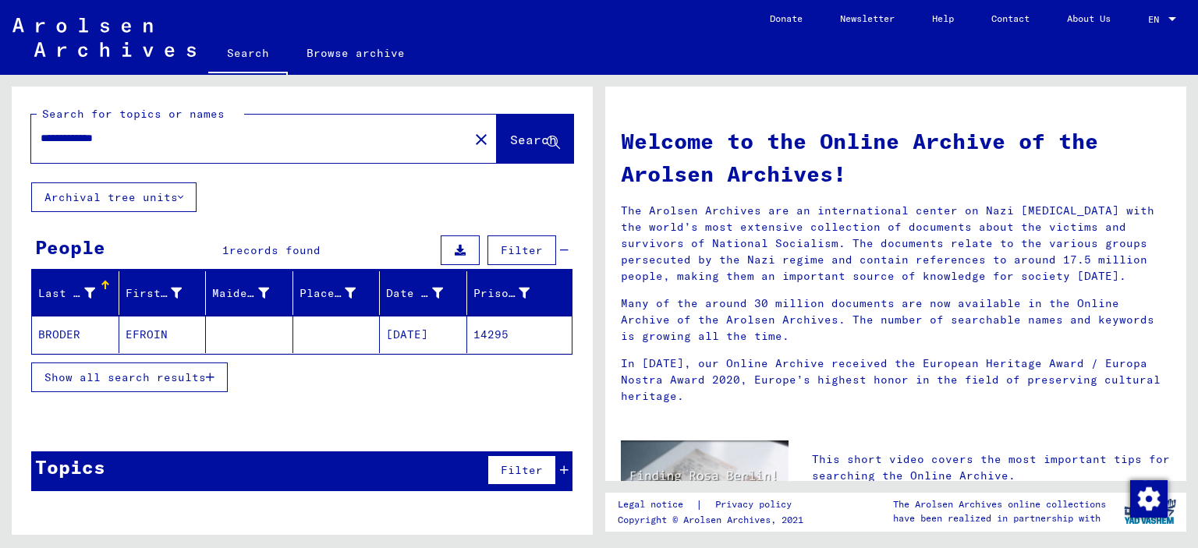
click at [291, 341] on mat-cell at bounding box center [249, 334] width 87 height 37
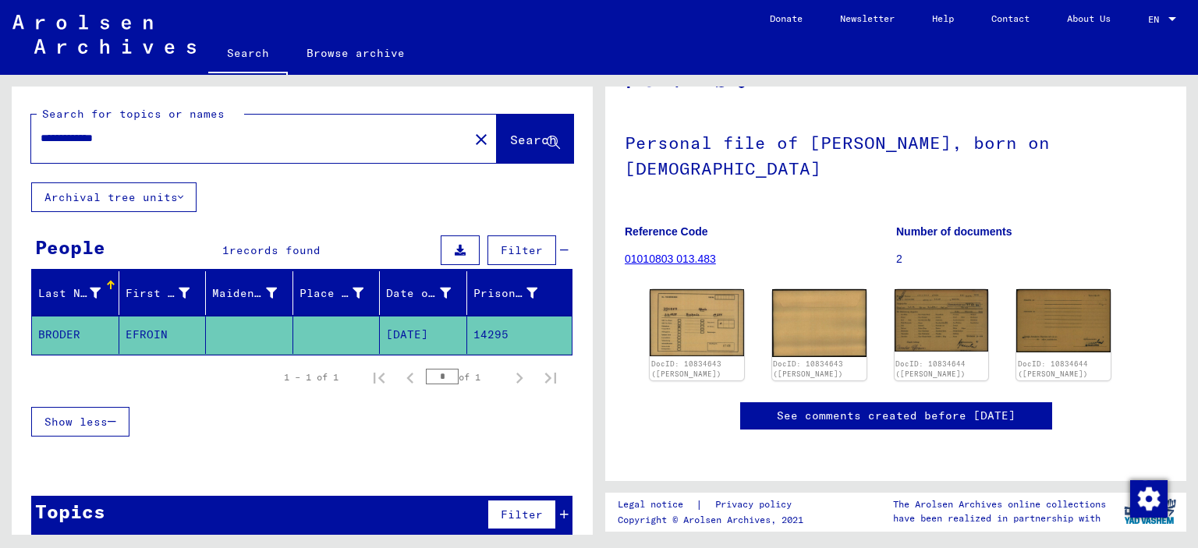
scroll to position [113, 0]
click at [703, 291] on img at bounding box center [696, 322] width 99 height 70
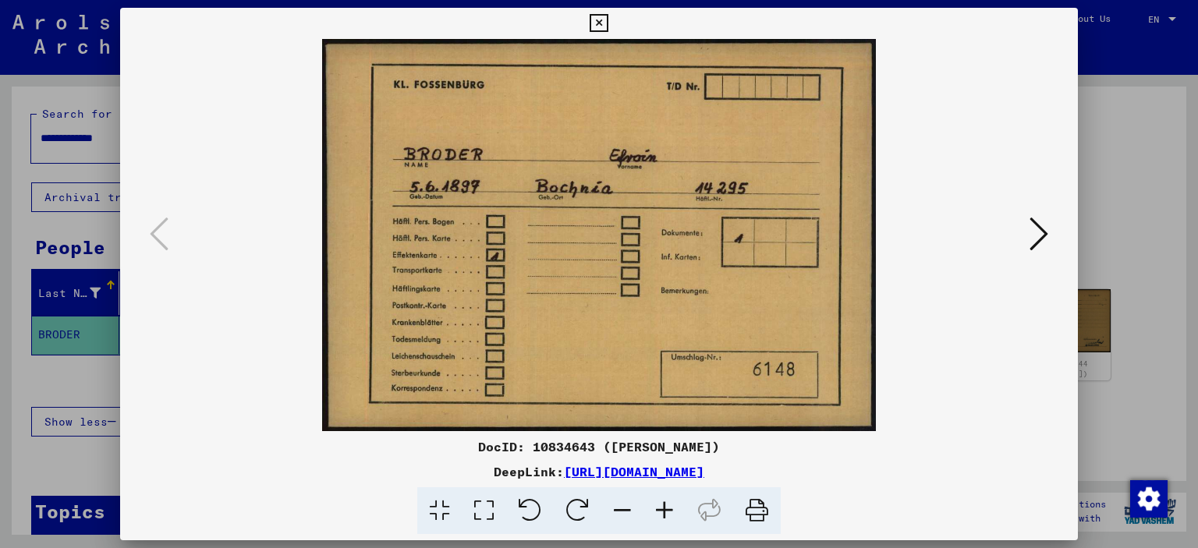
click at [1043, 229] on icon at bounding box center [1038, 233] width 19 height 37
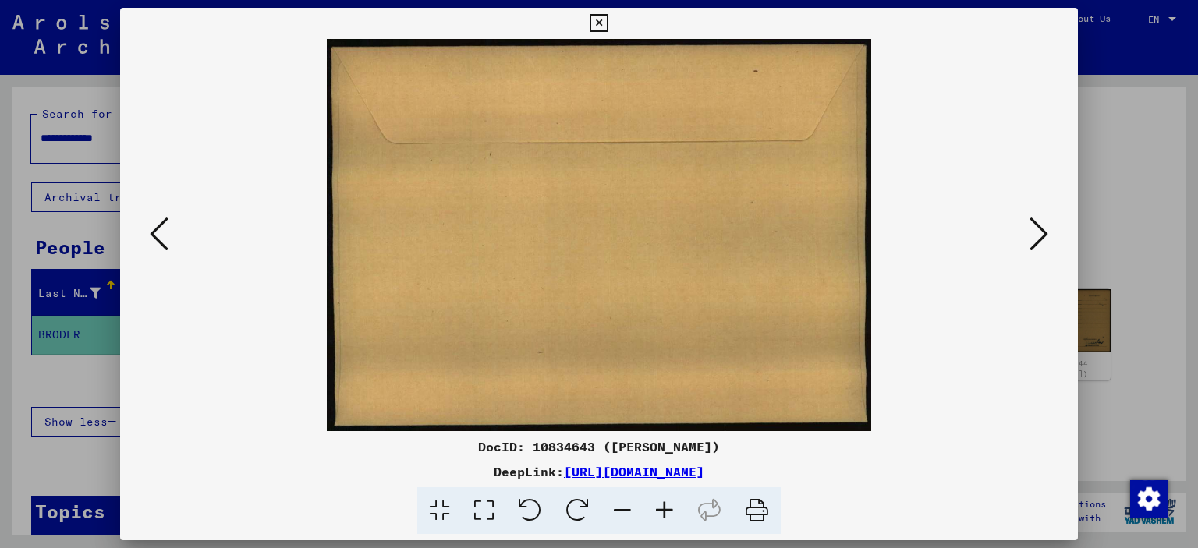
click at [1043, 229] on icon at bounding box center [1038, 233] width 19 height 37
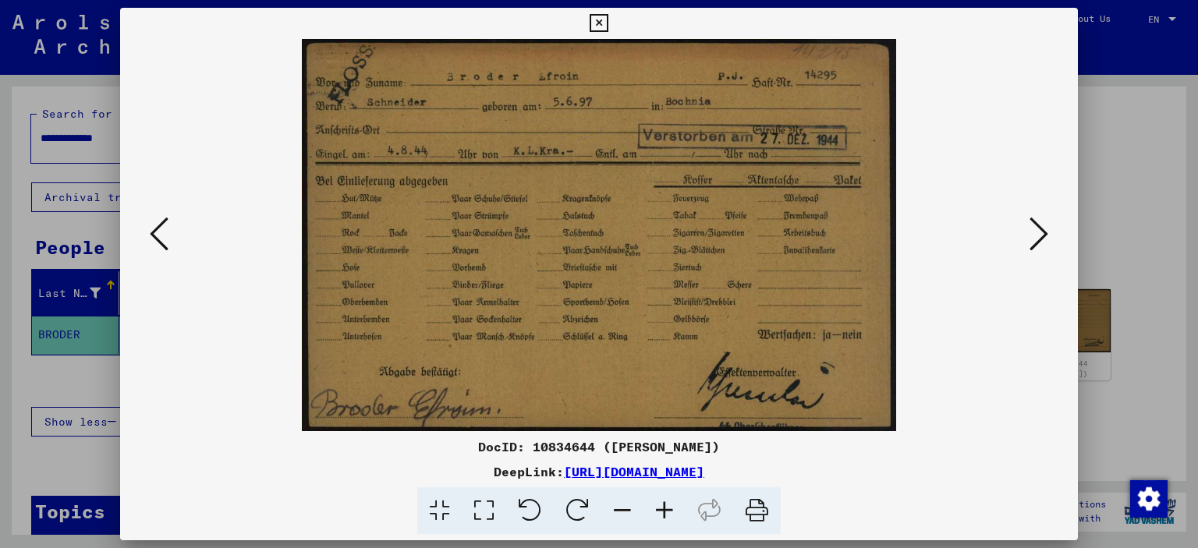
click at [161, 220] on icon at bounding box center [159, 233] width 19 height 37
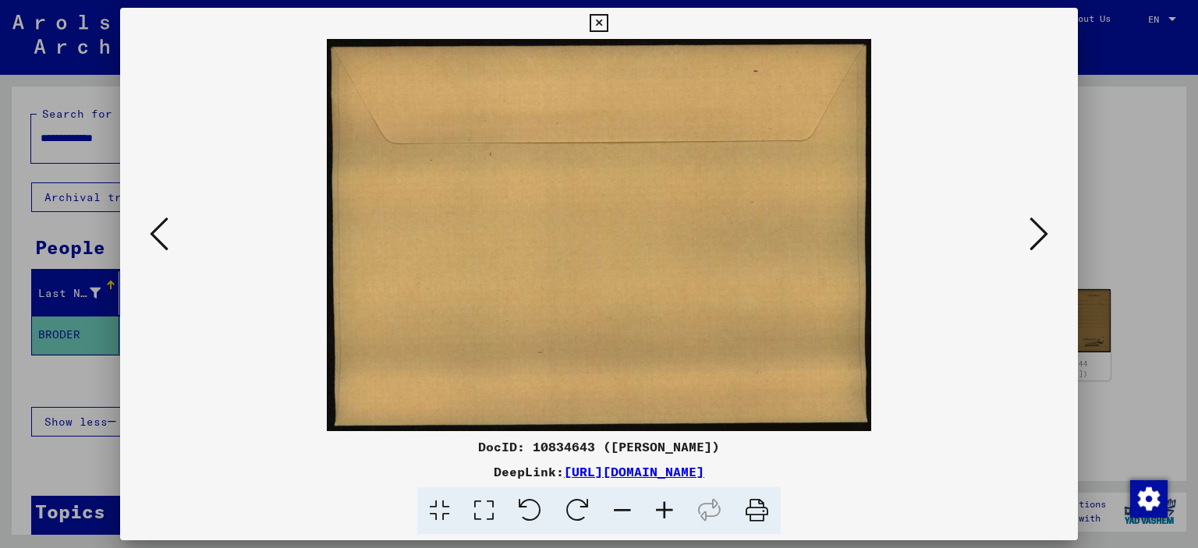
click at [161, 220] on icon at bounding box center [159, 233] width 19 height 37
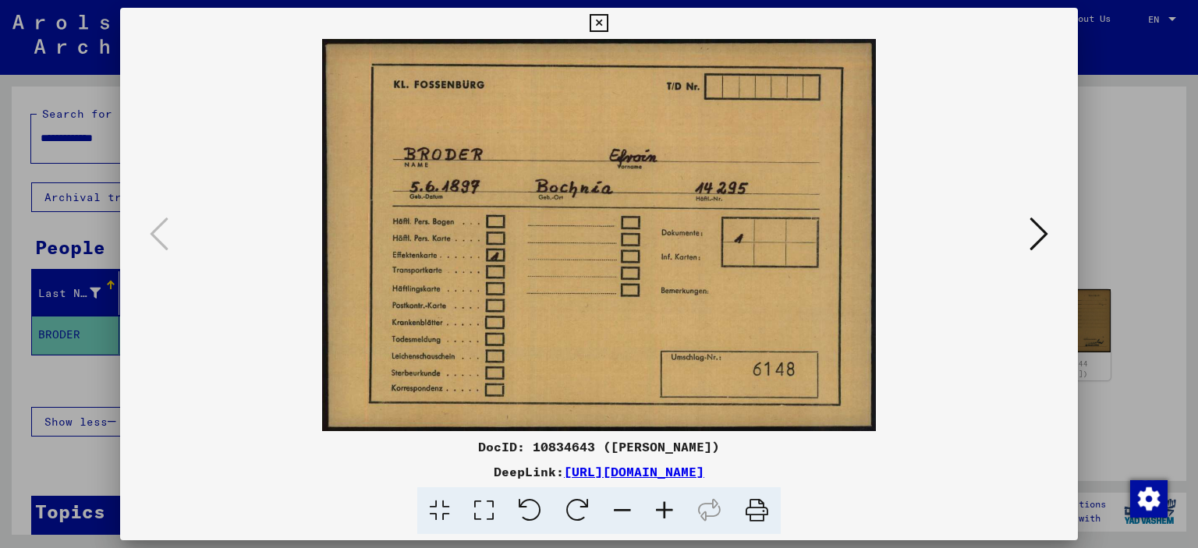
click at [1044, 231] on icon at bounding box center [1038, 233] width 19 height 37
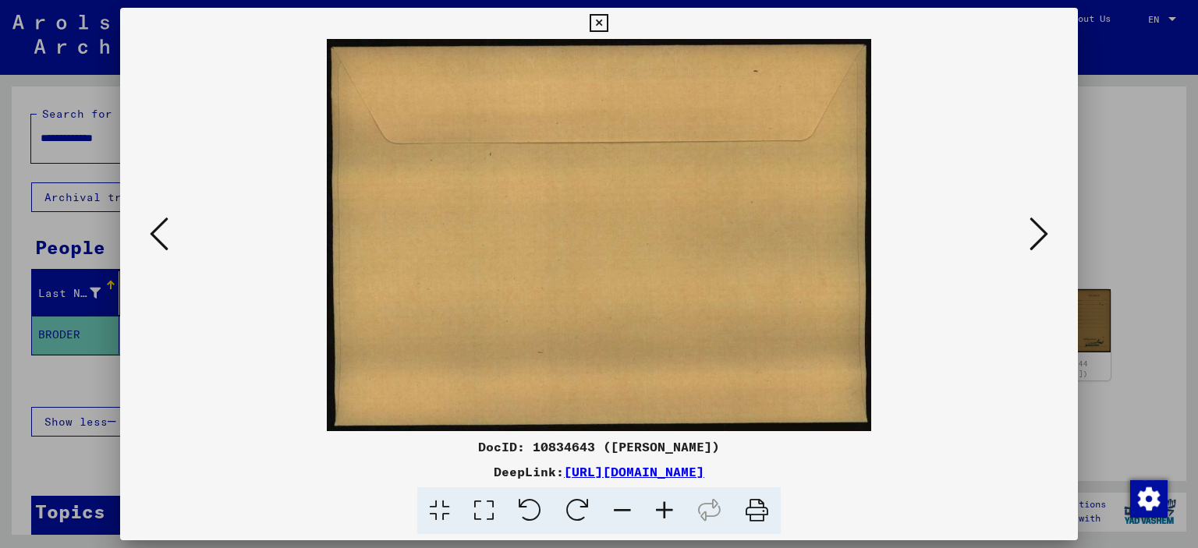
click at [150, 228] on icon at bounding box center [159, 233] width 19 height 37
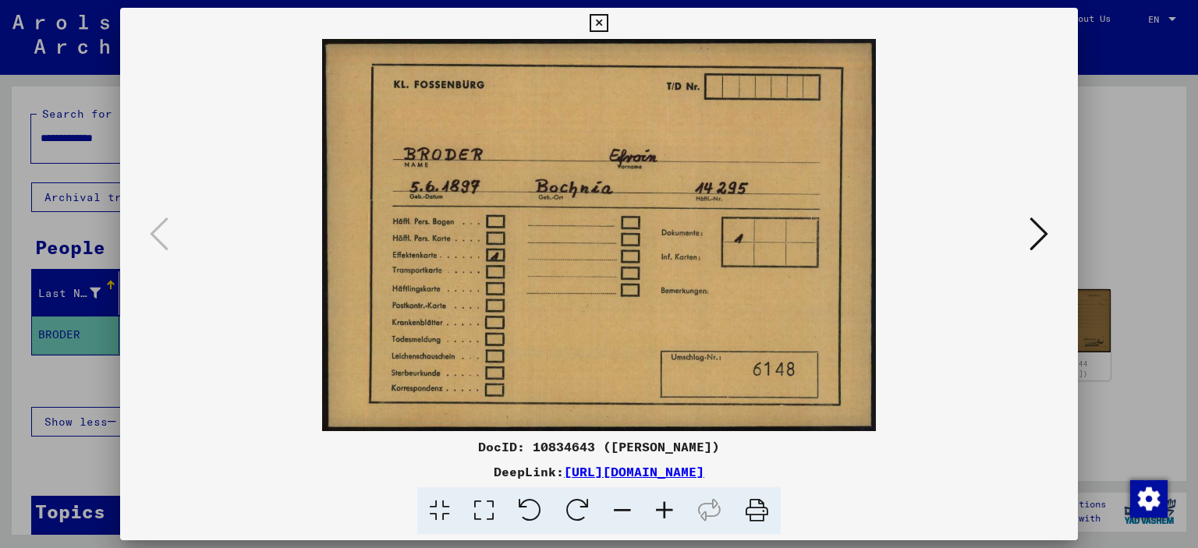
click at [1040, 232] on icon at bounding box center [1038, 233] width 19 height 37
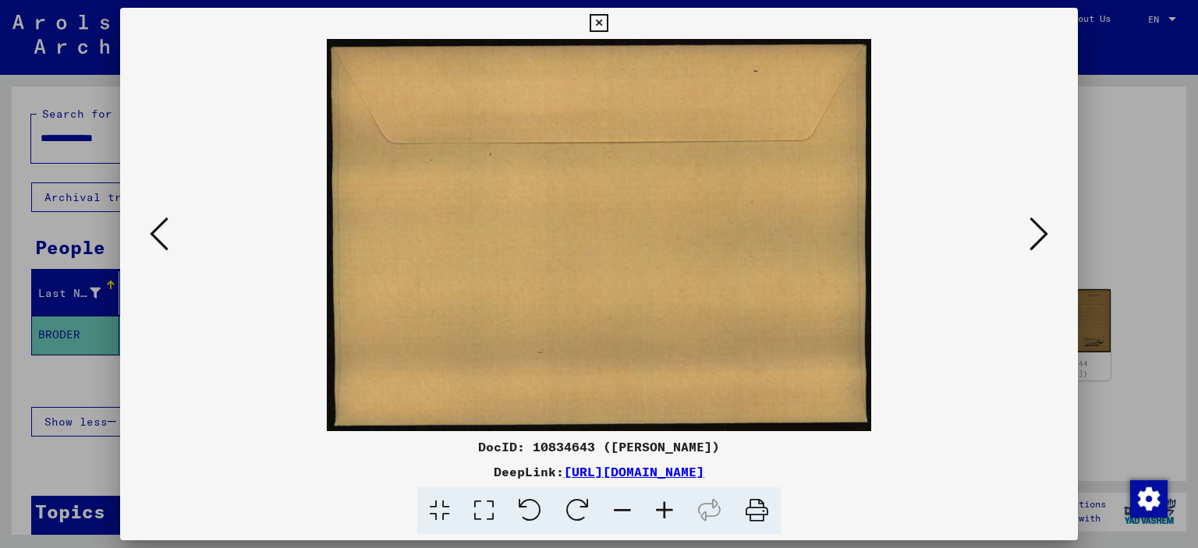
click at [1040, 232] on icon at bounding box center [1038, 233] width 19 height 37
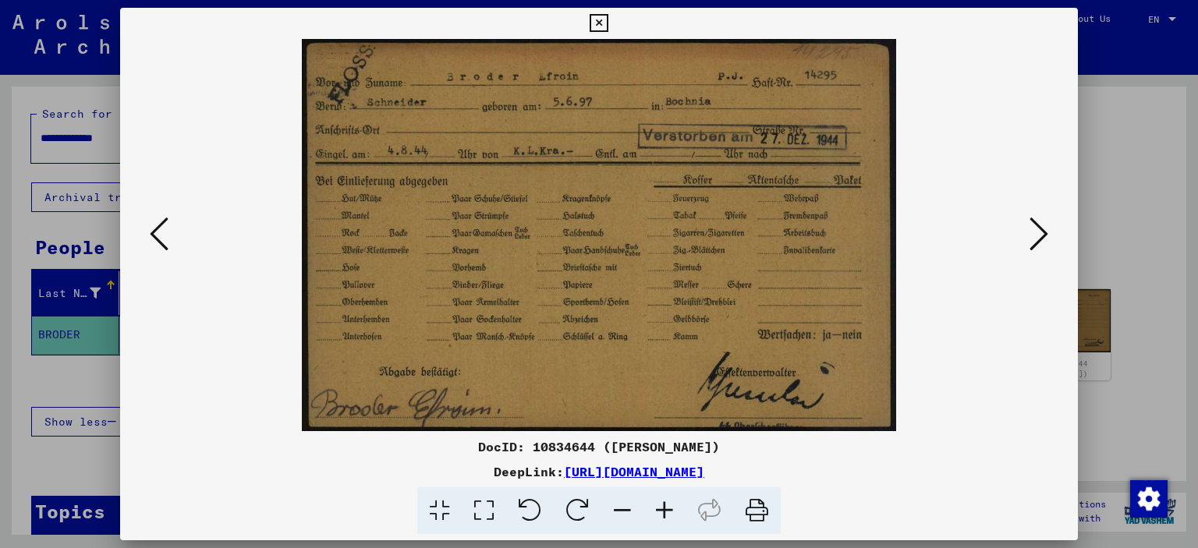
click at [607, 20] on icon at bounding box center [599, 23] width 18 height 19
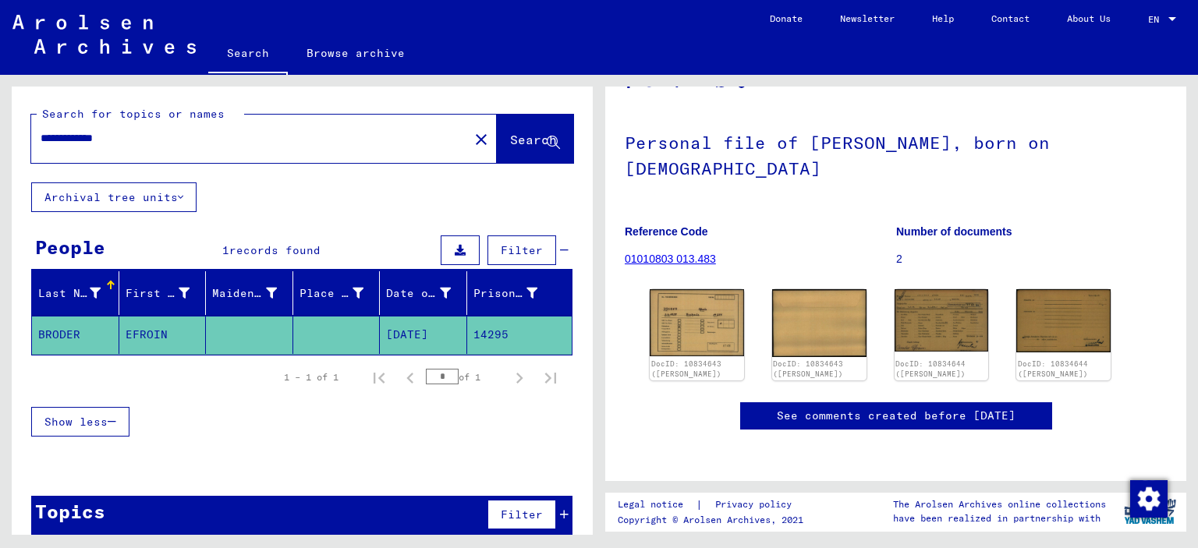
drag, startPoint x: 228, startPoint y: 139, endPoint x: 0, endPoint y: 94, distance: 232.8
click at [41, 130] on input "**********" at bounding box center [250, 138] width 419 height 16
paste input "text"
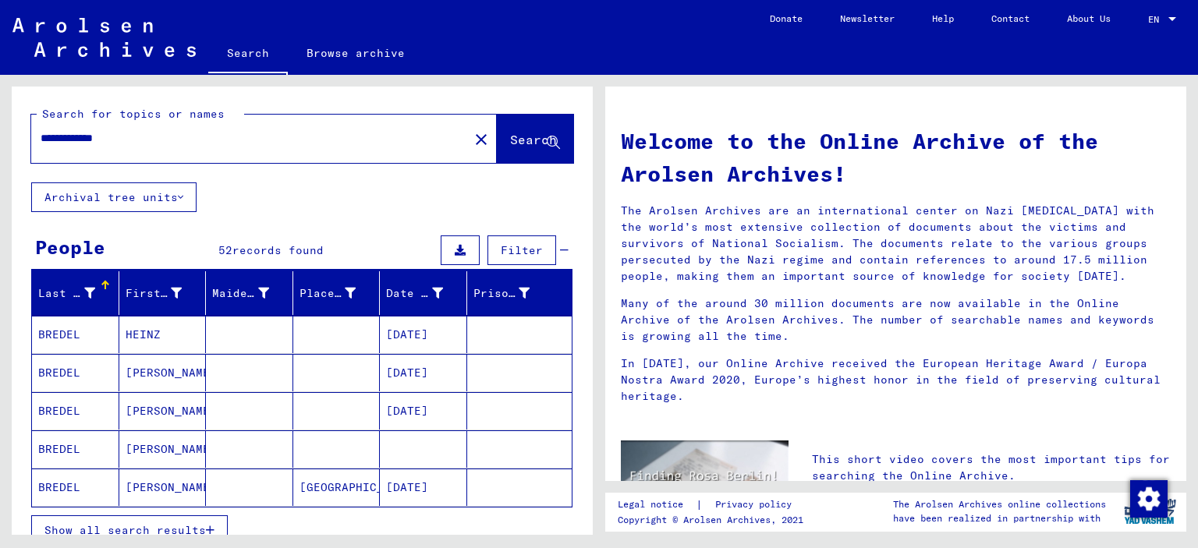
click at [348, 485] on mat-cell "[GEOGRAPHIC_DATA]" at bounding box center [336, 487] width 87 height 37
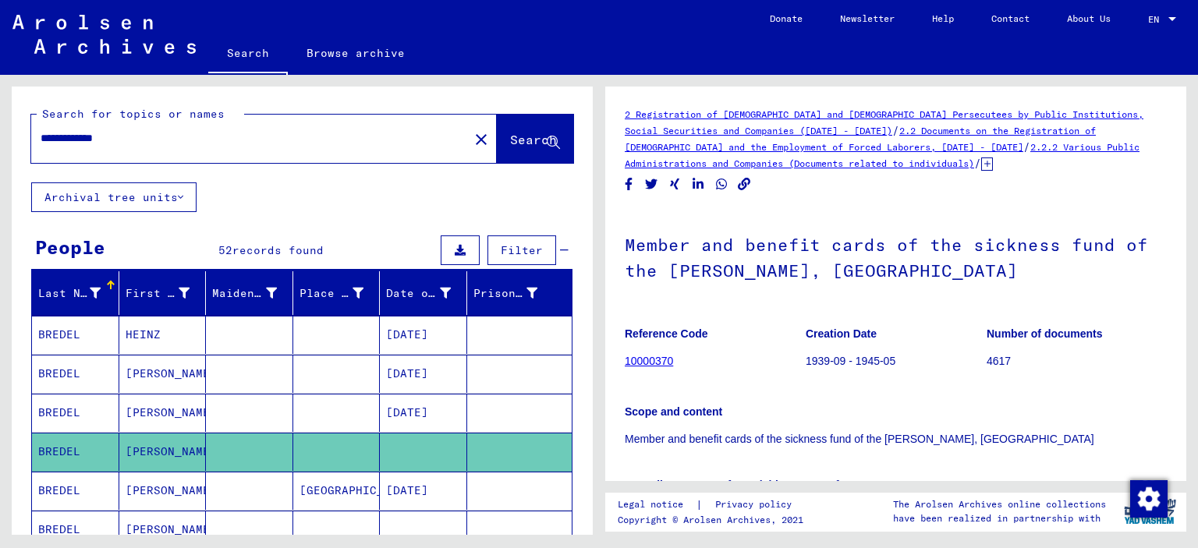
drag, startPoint x: 223, startPoint y: 136, endPoint x: 0, endPoint y: 42, distance: 241.9
click at [41, 130] on input "**********" at bounding box center [250, 138] width 419 height 16
paste input "***"
click at [42, 140] on input "**********" at bounding box center [250, 138] width 419 height 16
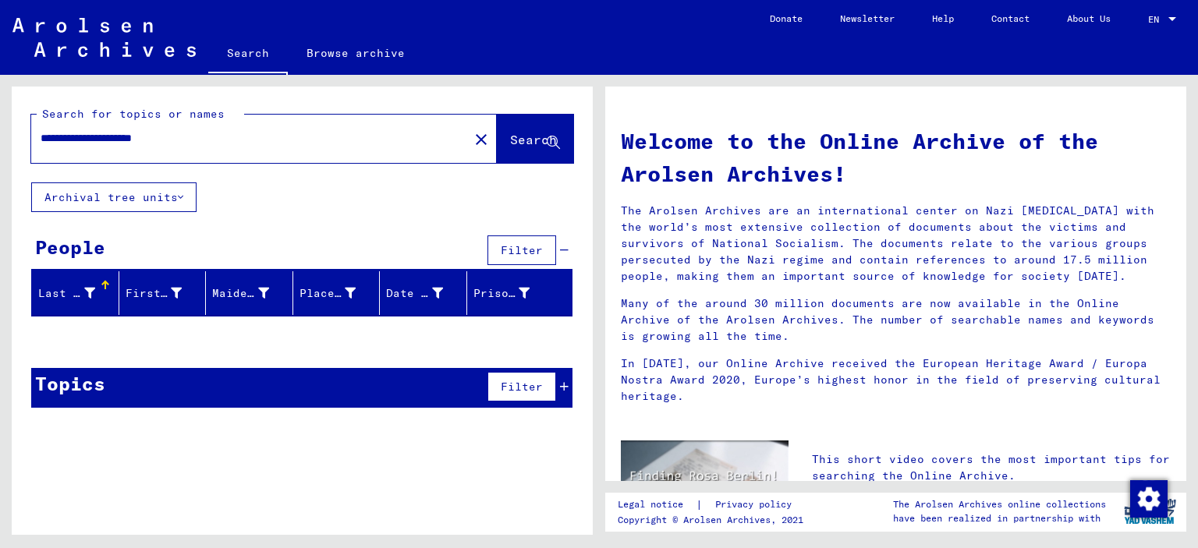
drag, startPoint x: 201, startPoint y: 139, endPoint x: 0, endPoint y: 140, distance: 201.2
click at [41, 140] on input "**********" at bounding box center [245, 138] width 409 height 16
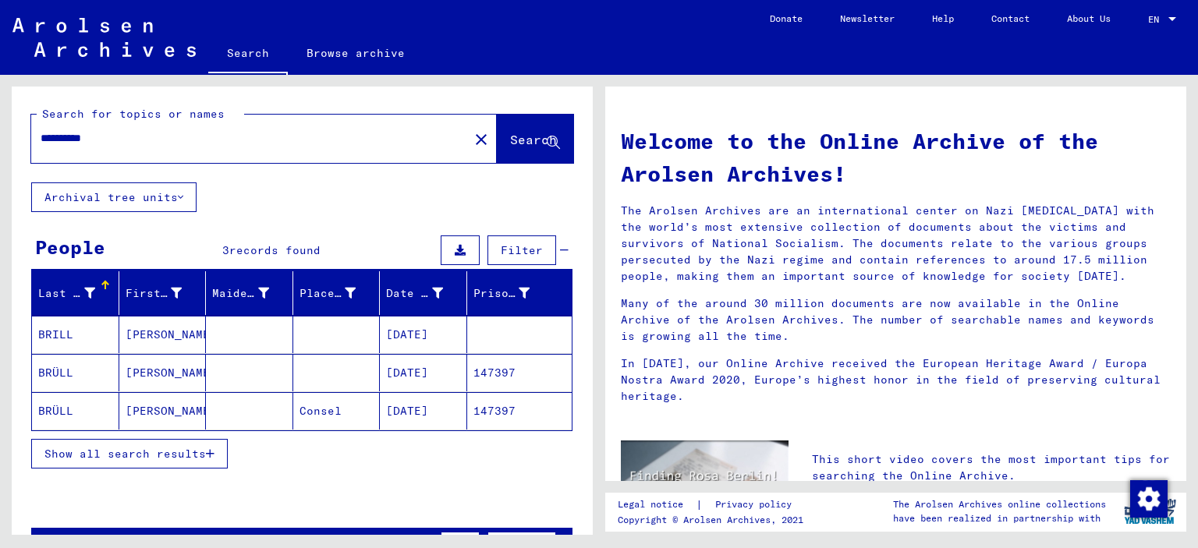
click at [402, 341] on mat-cell "[DATE]" at bounding box center [423, 334] width 87 height 37
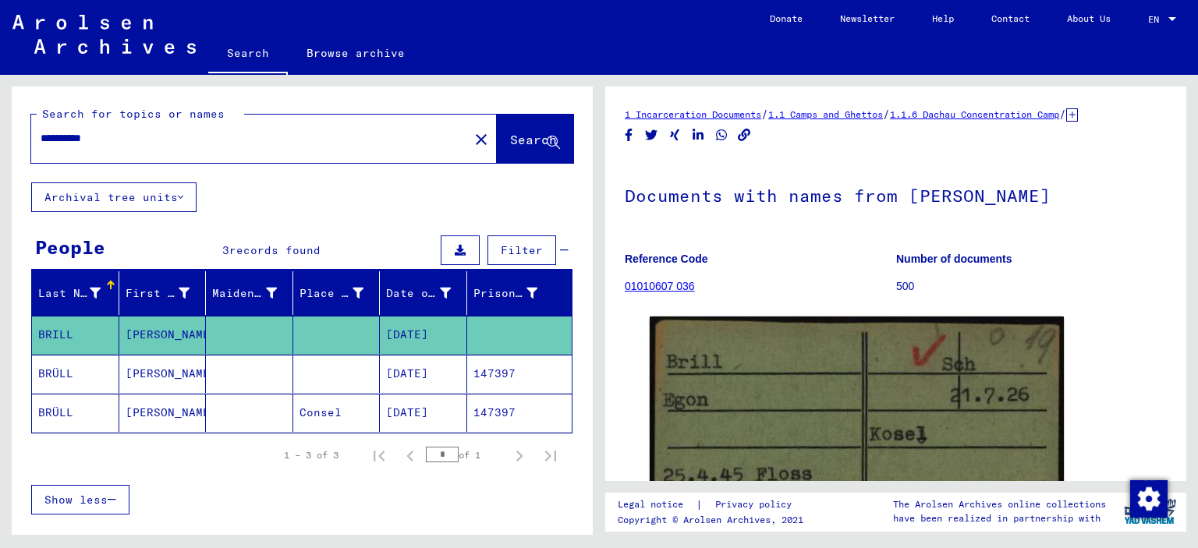
drag, startPoint x: 139, startPoint y: 146, endPoint x: 0, endPoint y: 146, distance: 138.8
click at [41, 146] on input "**********" at bounding box center [250, 138] width 419 height 16
paste input "text"
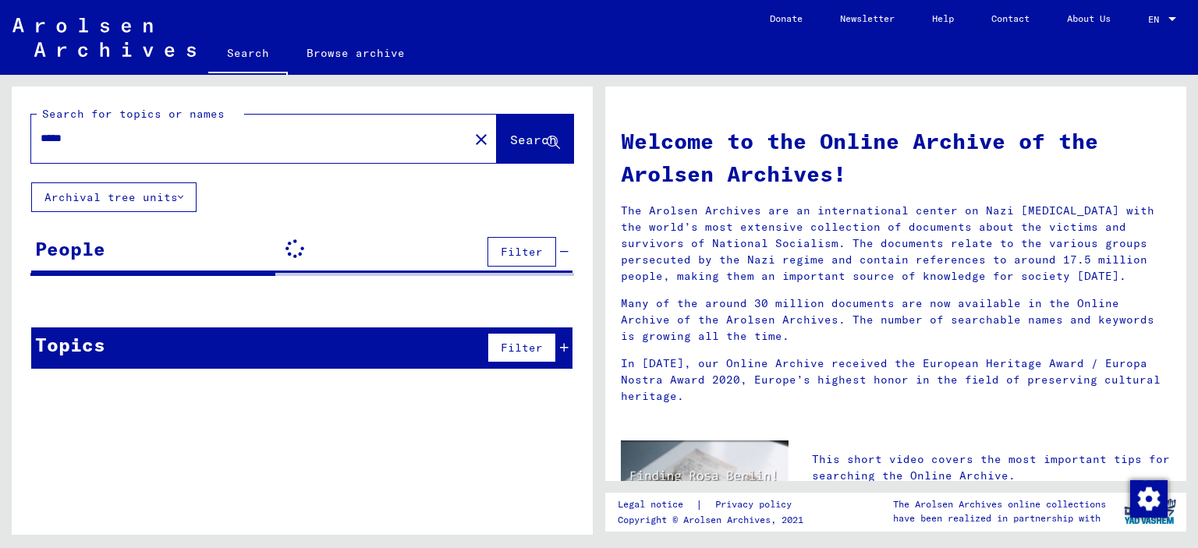
click at [44, 142] on input "*****" at bounding box center [245, 138] width 409 height 16
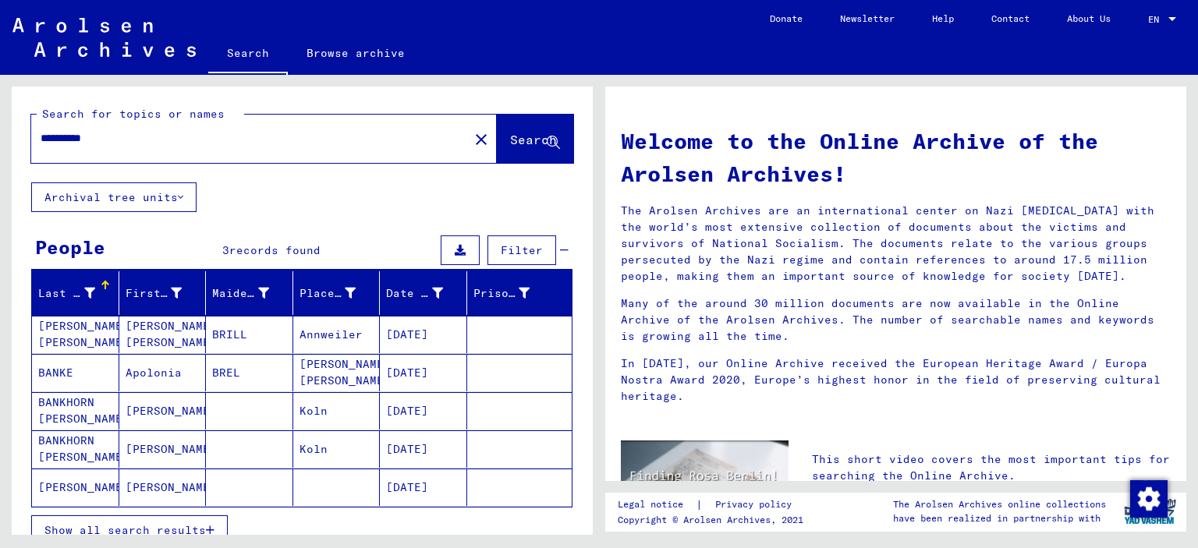
click at [94, 140] on input "**********" at bounding box center [245, 138] width 409 height 16
type input "**********"
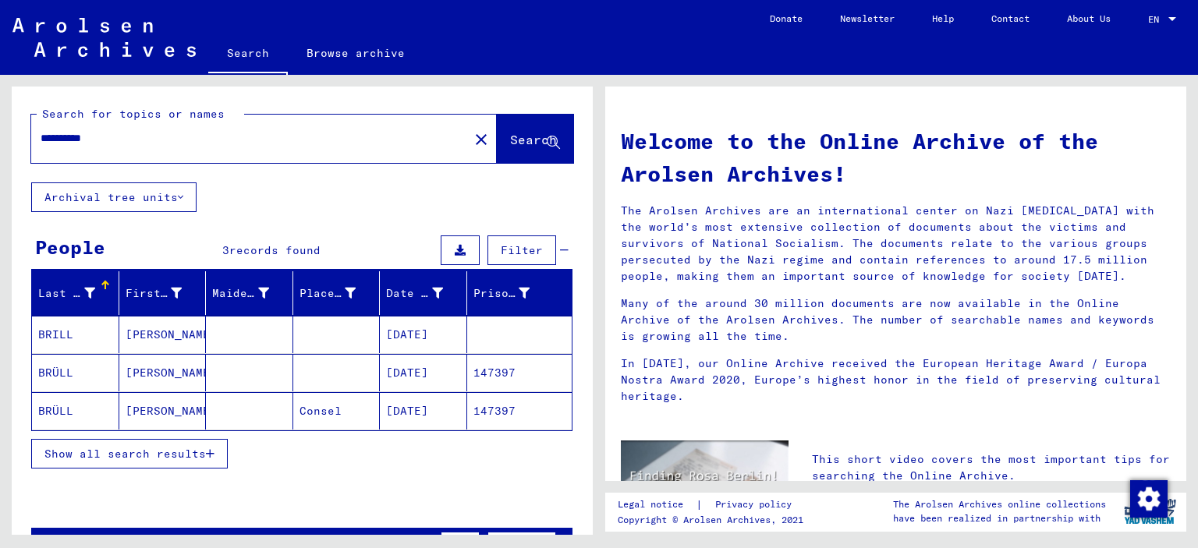
click at [281, 334] on mat-cell at bounding box center [249, 334] width 87 height 37
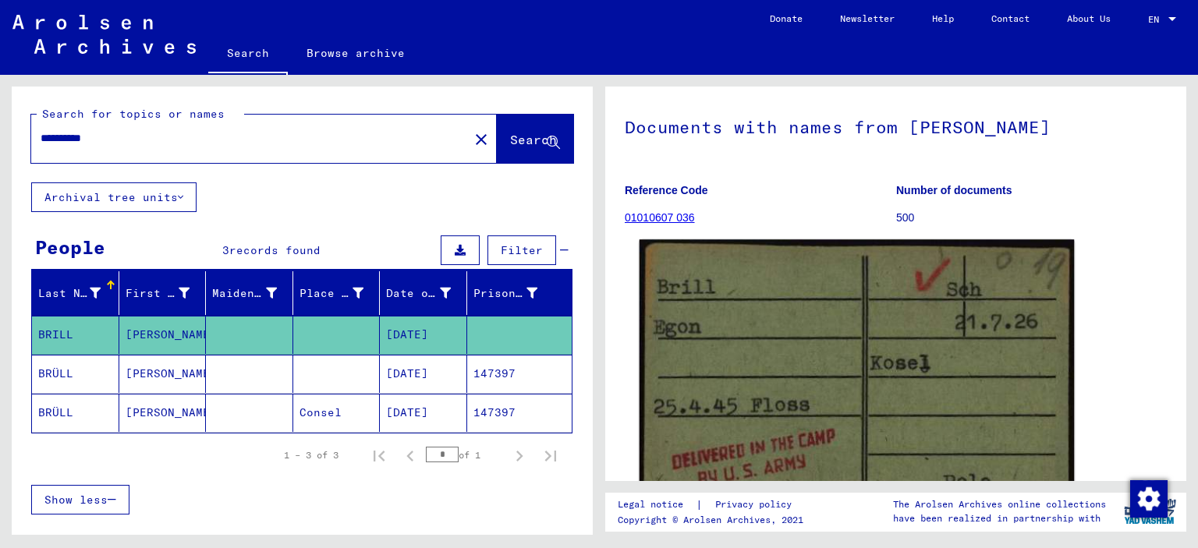
scroll to position [172, 0]
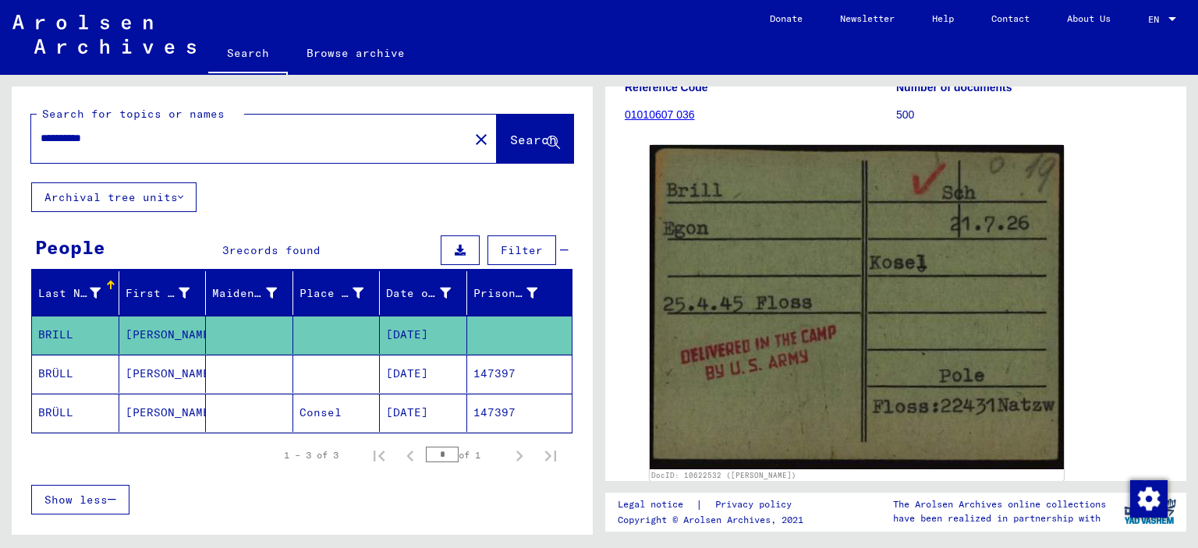
click at [413, 365] on mat-cell "[DATE]" at bounding box center [423, 374] width 87 height 38
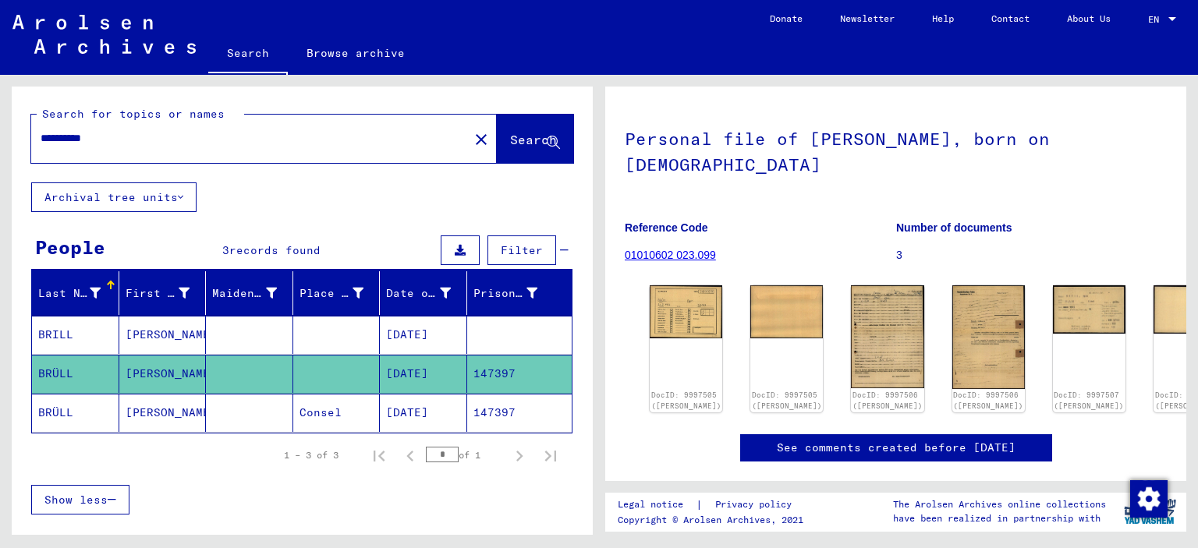
scroll to position [86, 0]
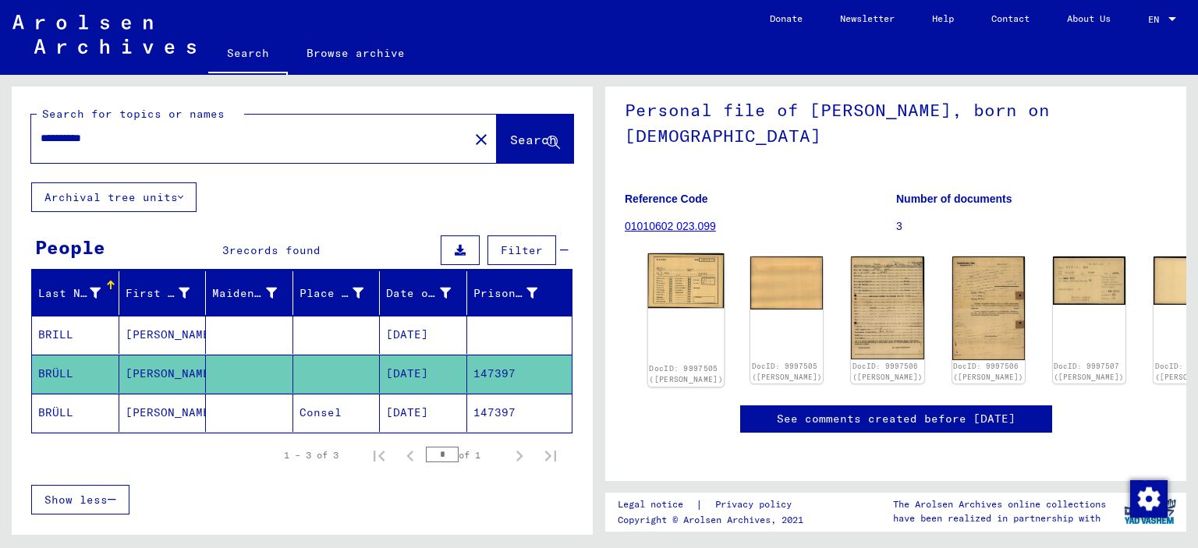
click at [699, 274] on div "DocID: 9997505 ([PERSON_NAME])" at bounding box center [686, 319] width 76 height 133
click at [691, 253] on img at bounding box center [686, 280] width 76 height 55
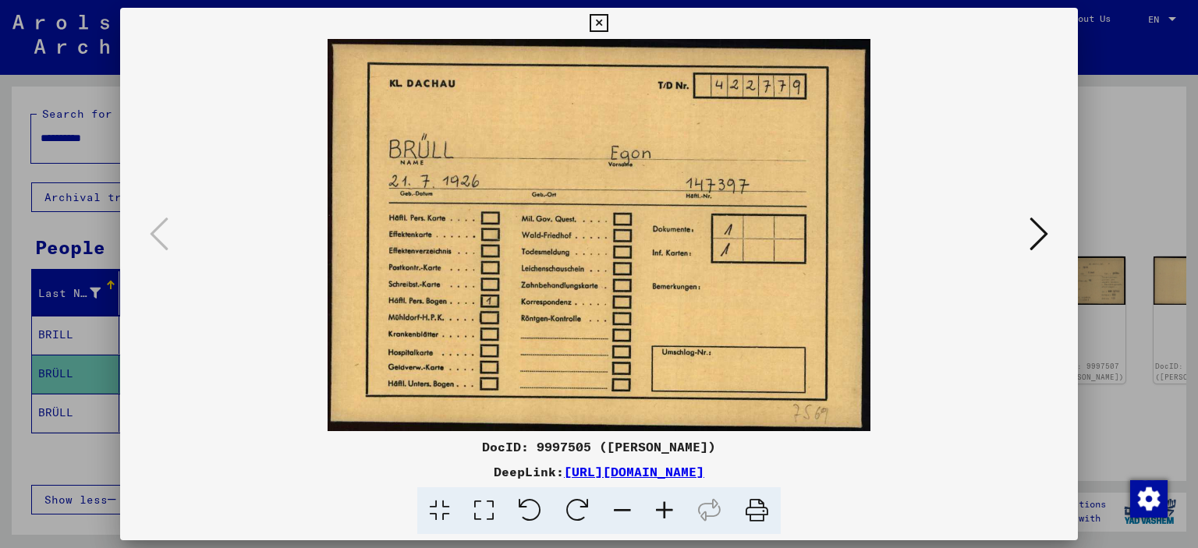
click at [1032, 235] on icon at bounding box center [1038, 233] width 19 height 37
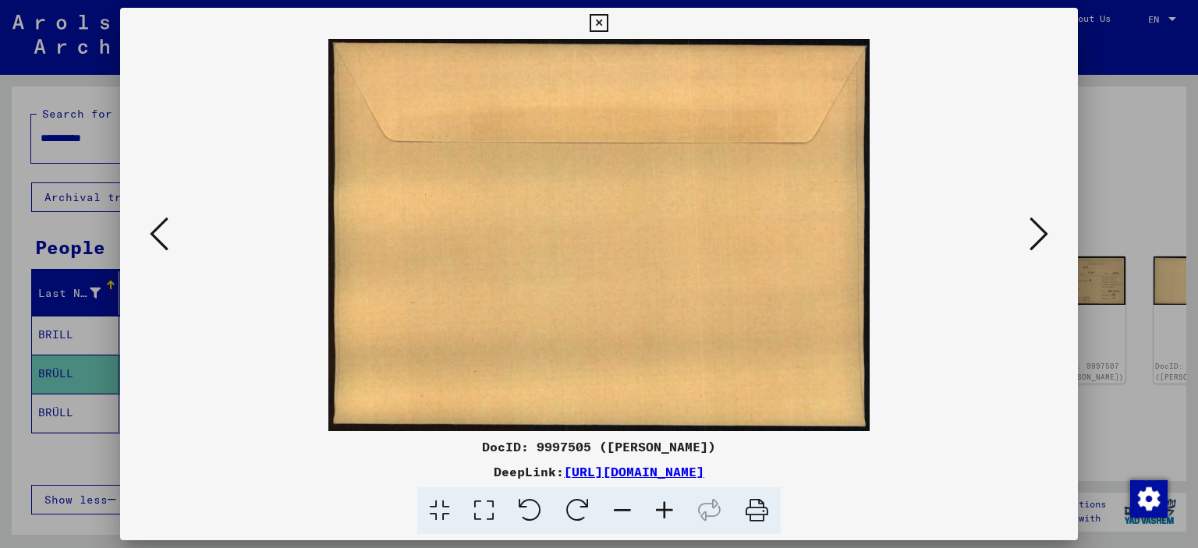
click at [1036, 235] on icon at bounding box center [1038, 233] width 19 height 37
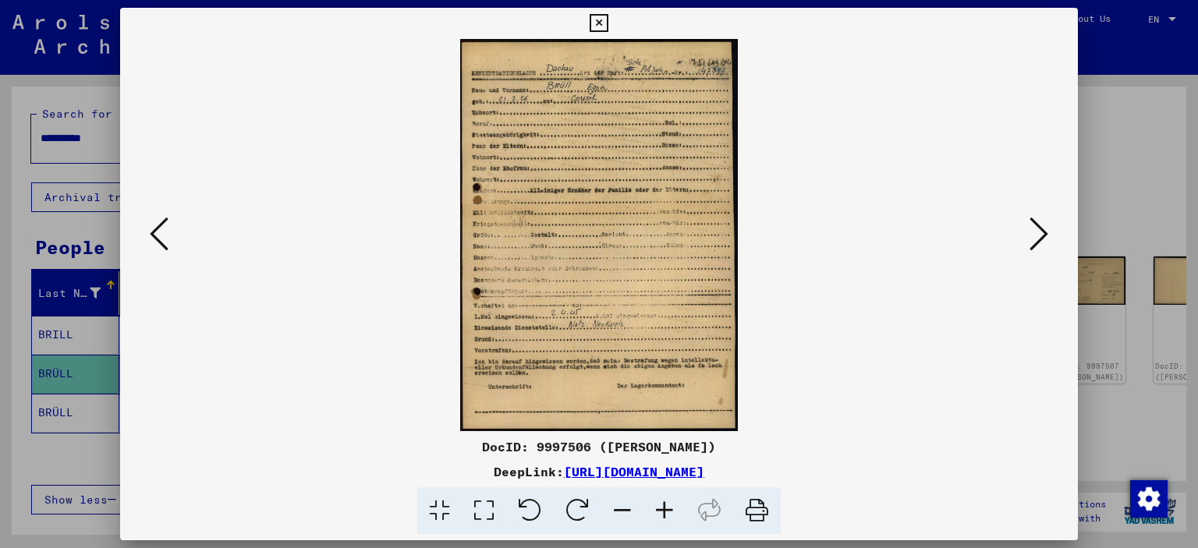
click at [1036, 235] on icon at bounding box center [1038, 233] width 19 height 37
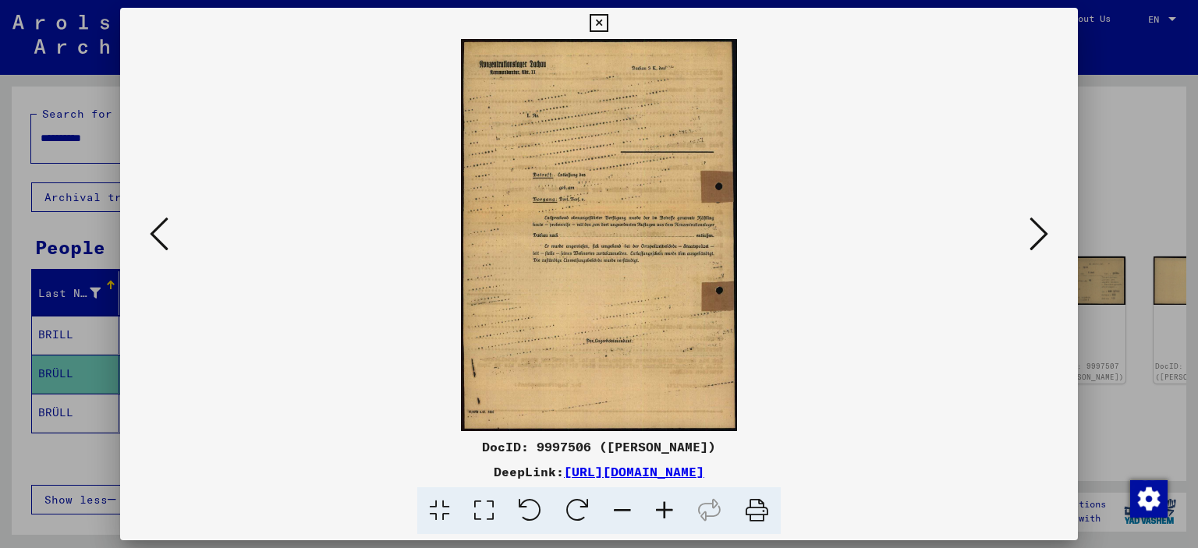
click at [145, 229] on div at bounding box center [599, 235] width 958 height 392
click at [151, 230] on icon at bounding box center [159, 233] width 19 height 37
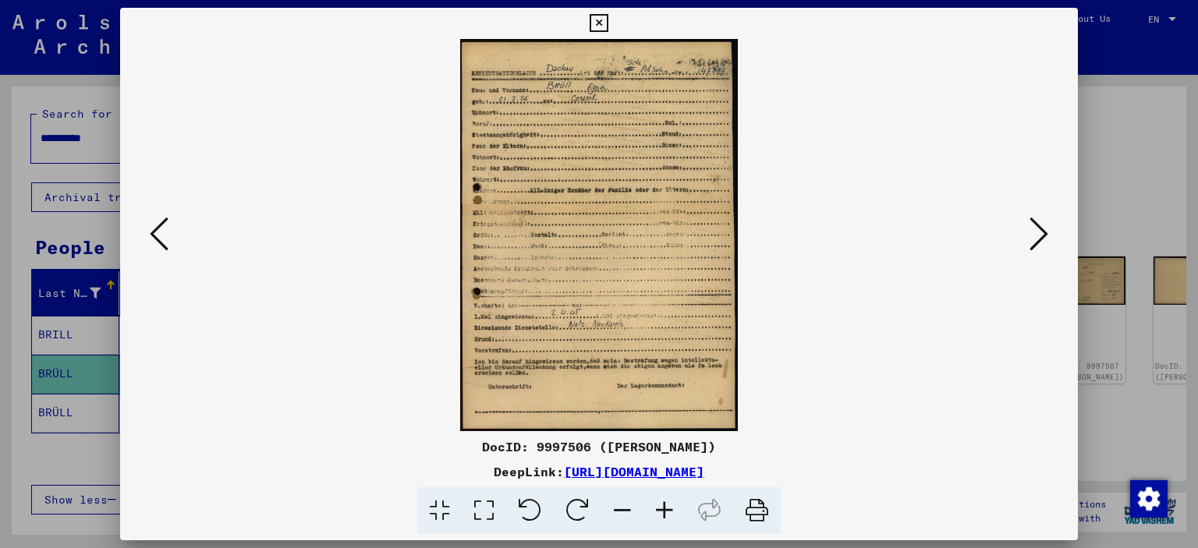
click at [1040, 221] on icon at bounding box center [1038, 233] width 19 height 37
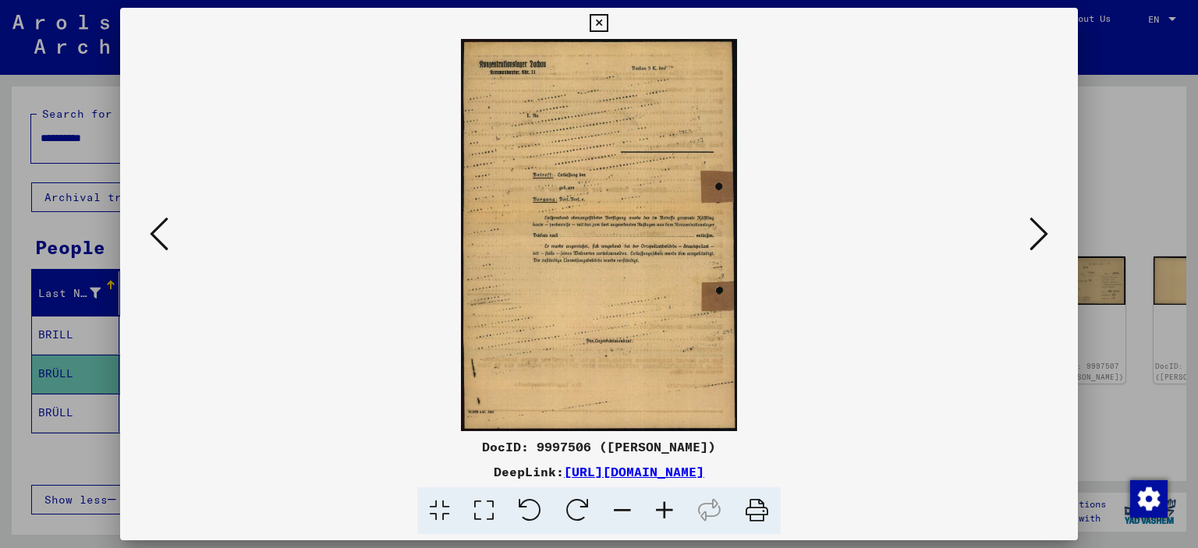
click at [1040, 221] on icon at bounding box center [1038, 233] width 19 height 37
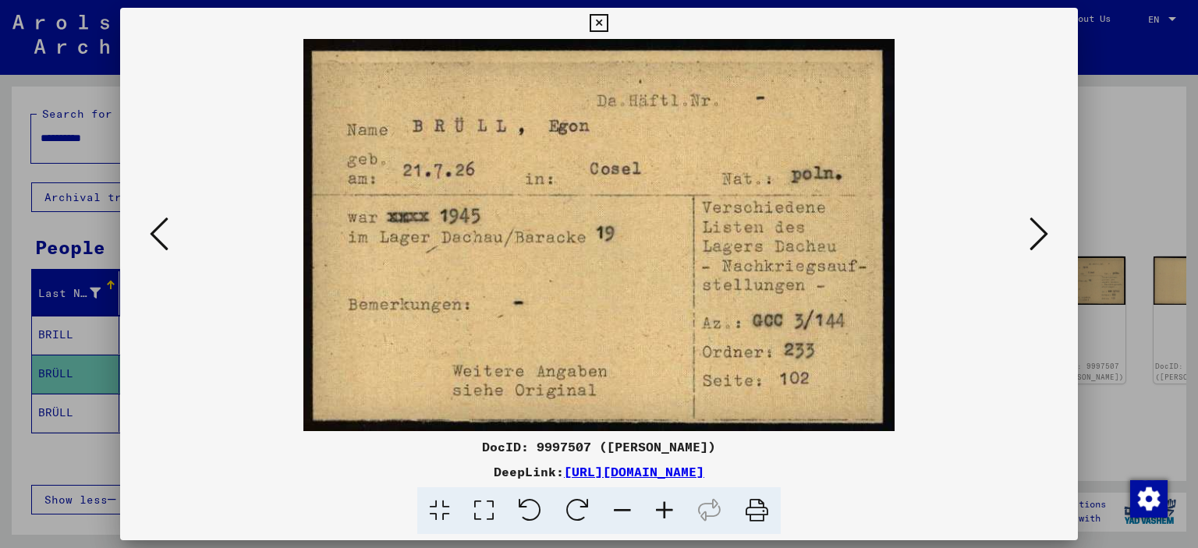
click at [1039, 222] on icon at bounding box center [1038, 233] width 19 height 37
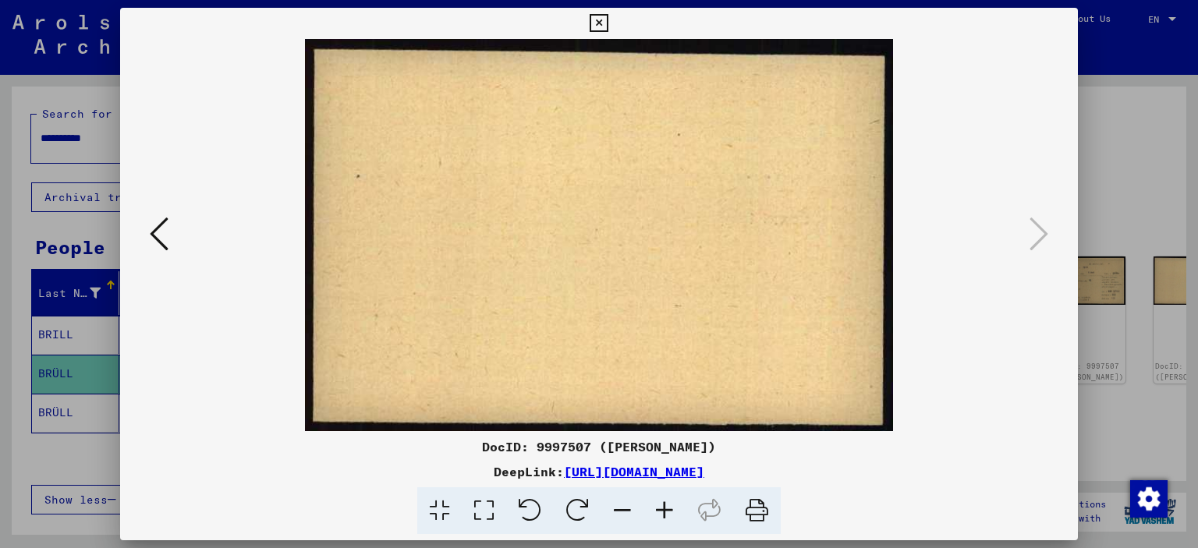
click at [607, 26] on icon at bounding box center [599, 23] width 18 height 19
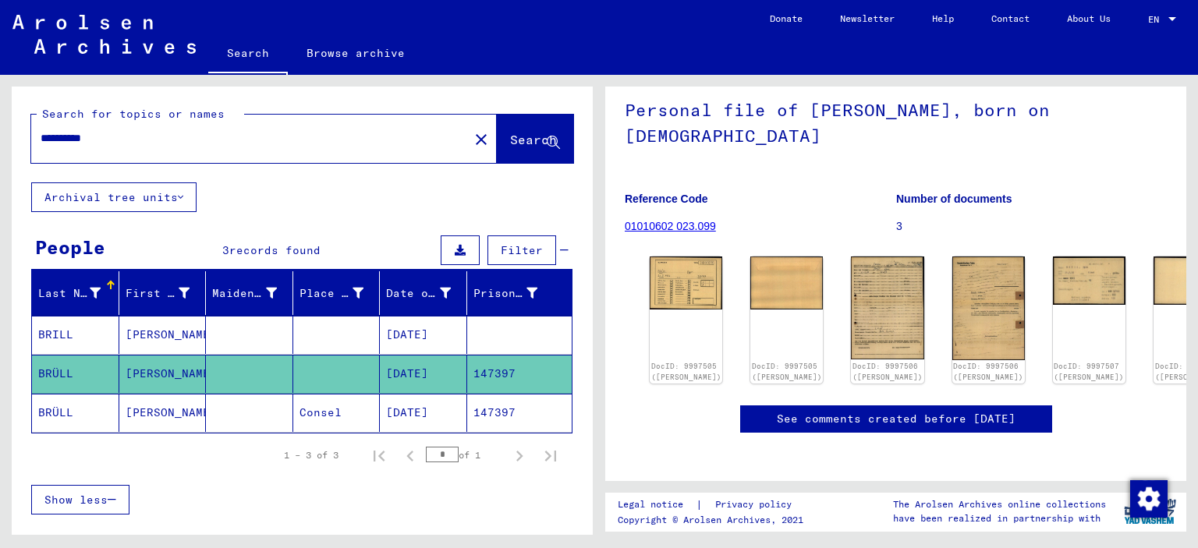
click at [388, 400] on mat-cell "[DATE]" at bounding box center [423, 413] width 87 height 38
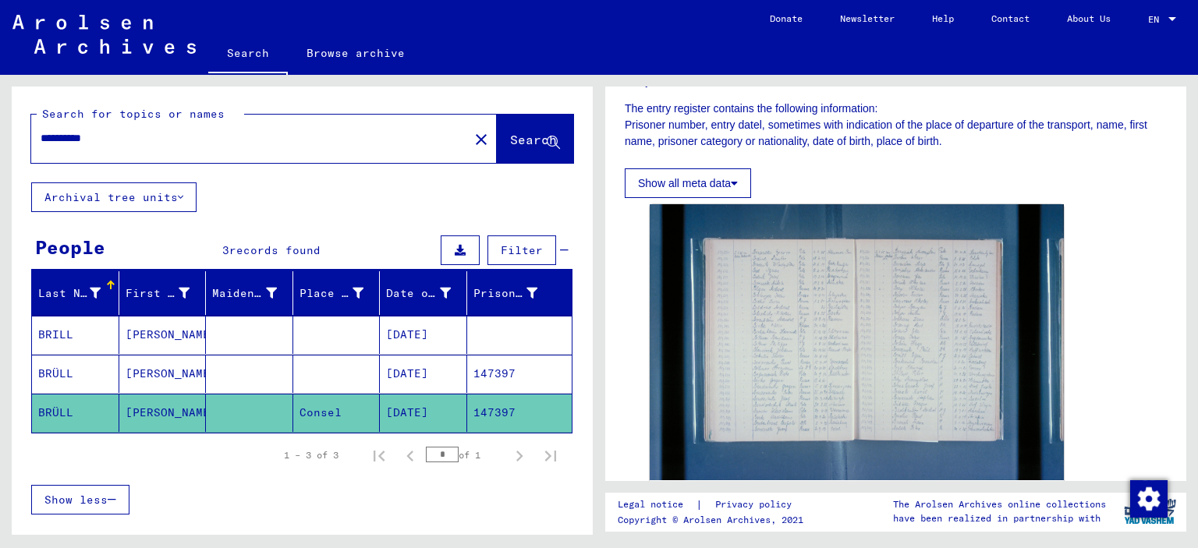
scroll to position [258, 0]
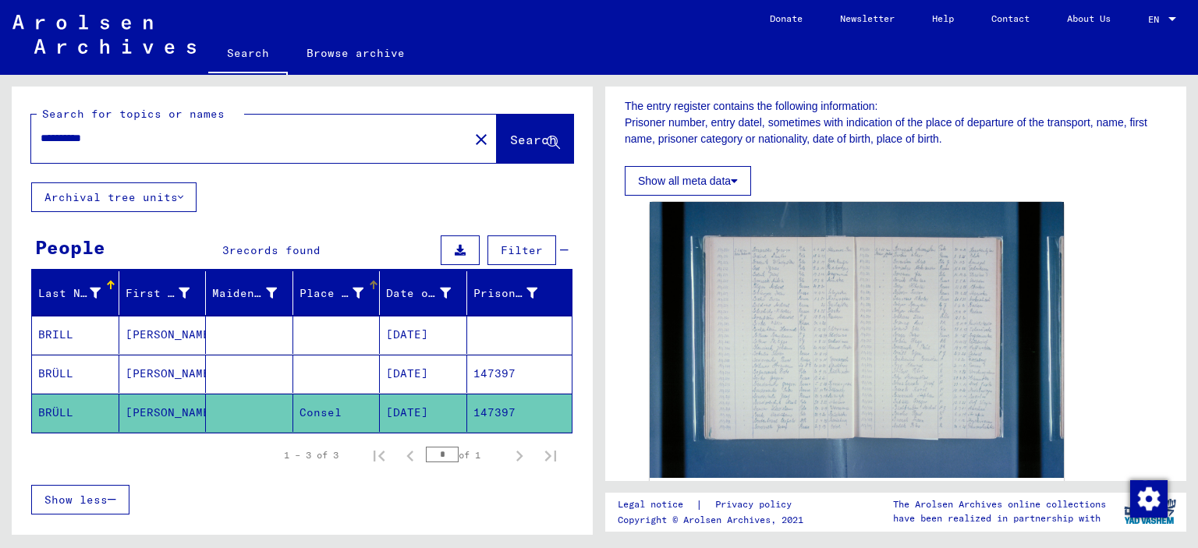
click at [344, 329] on mat-cell at bounding box center [336, 335] width 87 height 38
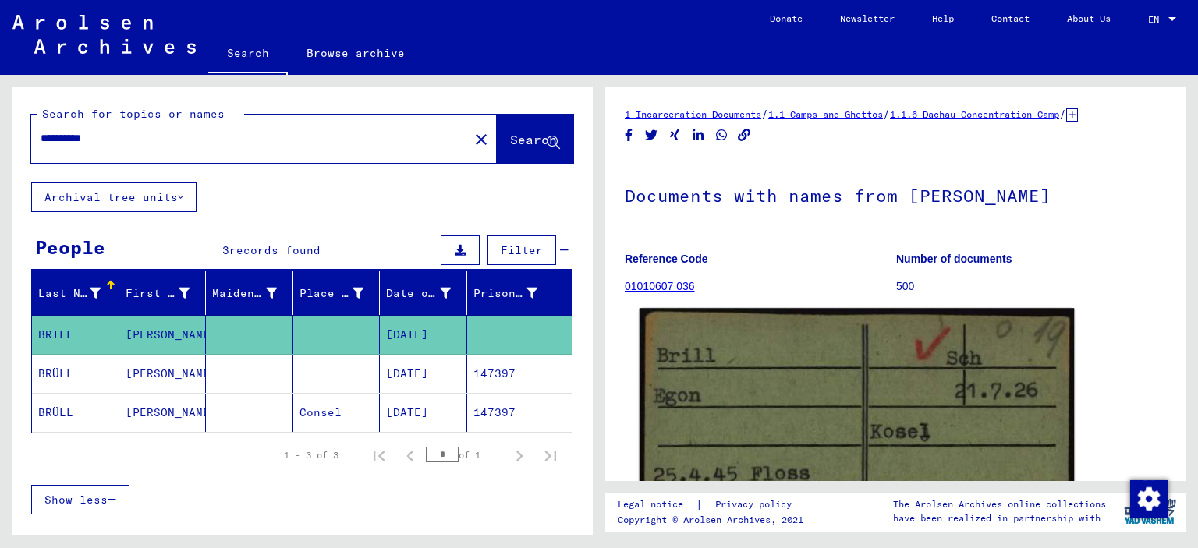
scroll to position [258, 0]
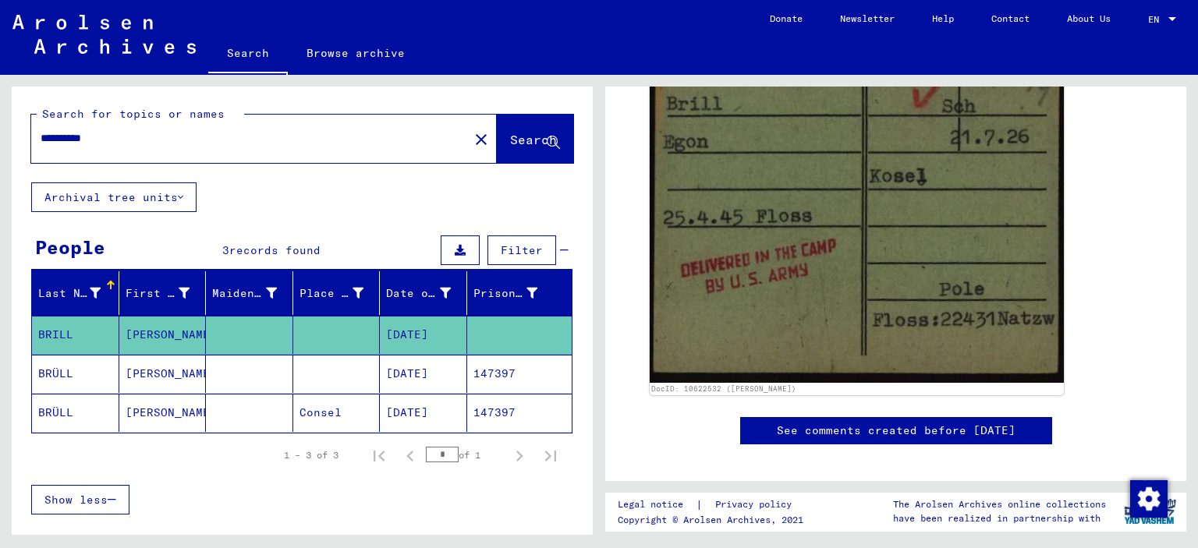
click at [271, 365] on mat-cell at bounding box center [249, 374] width 87 height 38
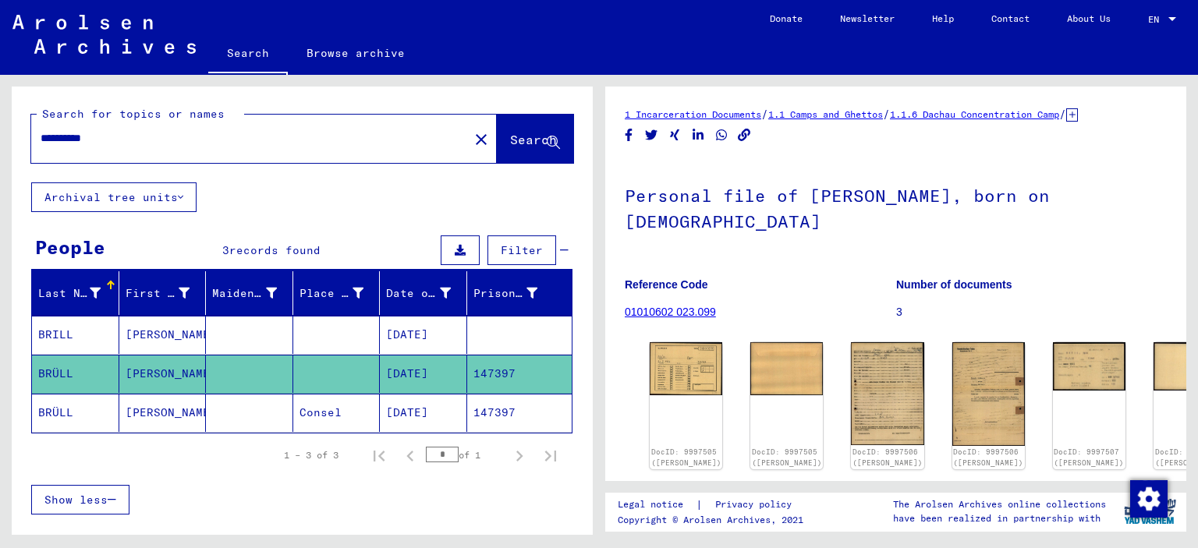
click at [287, 313] on mat-header-cell "Maiden Name" at bounding box center [249, 293] width 87 height 44
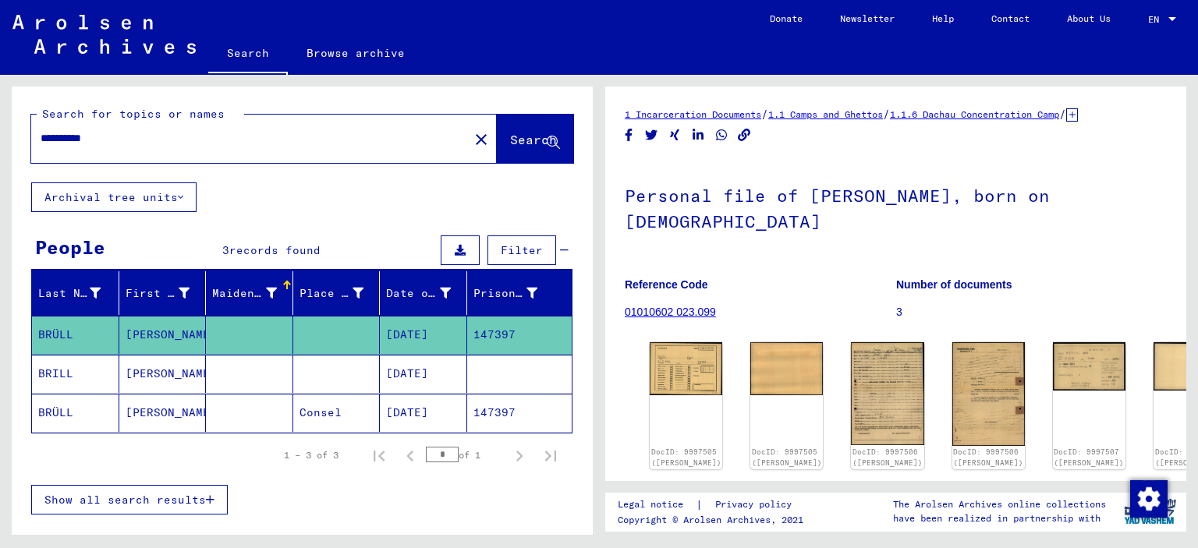
click at [414, 379] on mat-cell "[DATE]" at bounding box center [423, 374] width 87 height 38
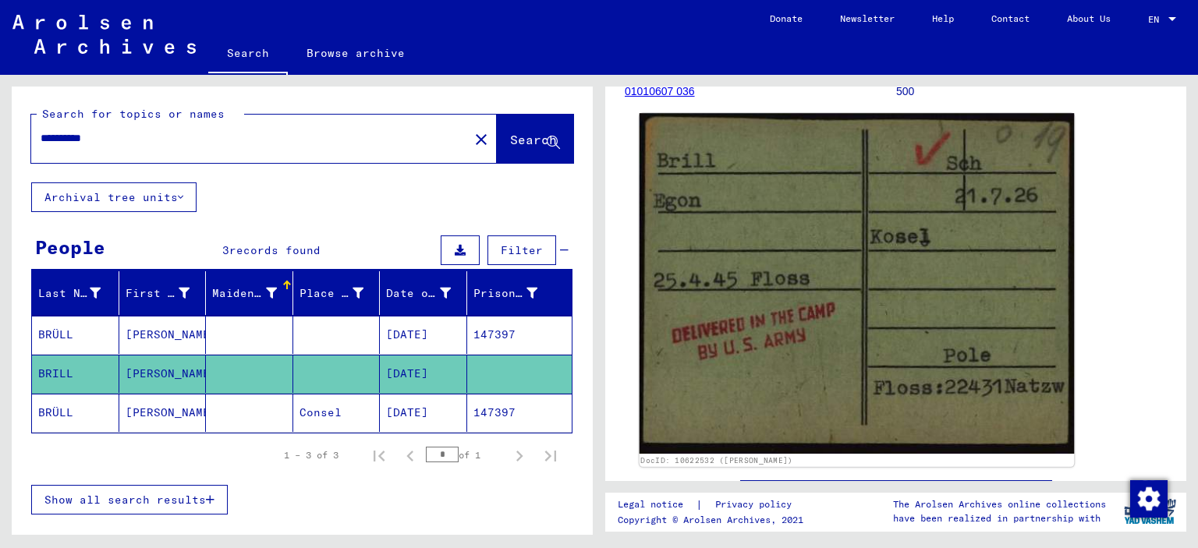
scroll to position [258, 0]
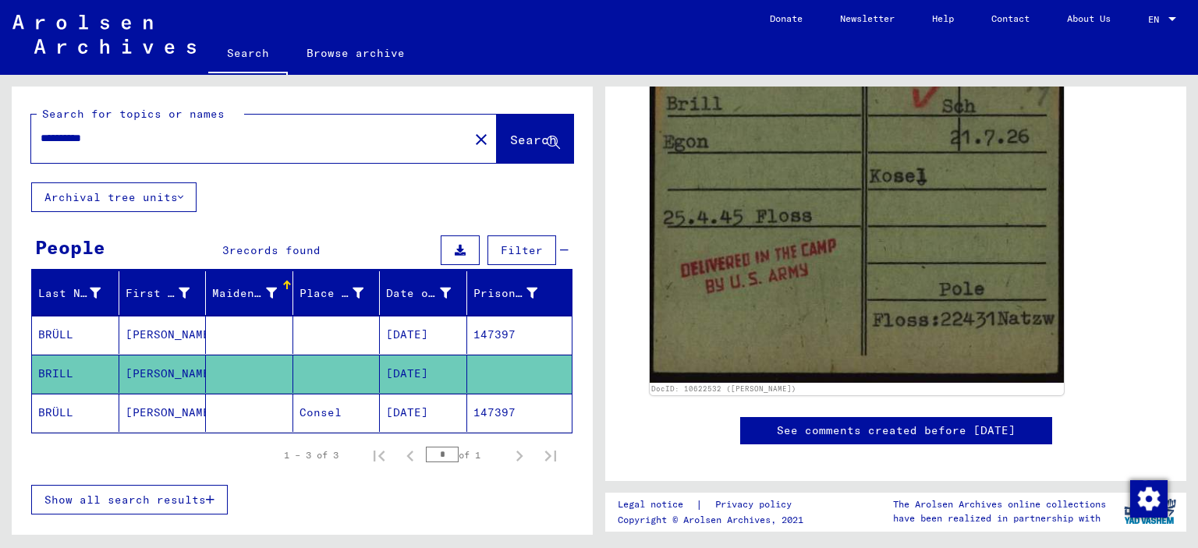
click at [384, 335] on mat-cell "[DATE]" at bounding box center [423, 335] width 87 height 38
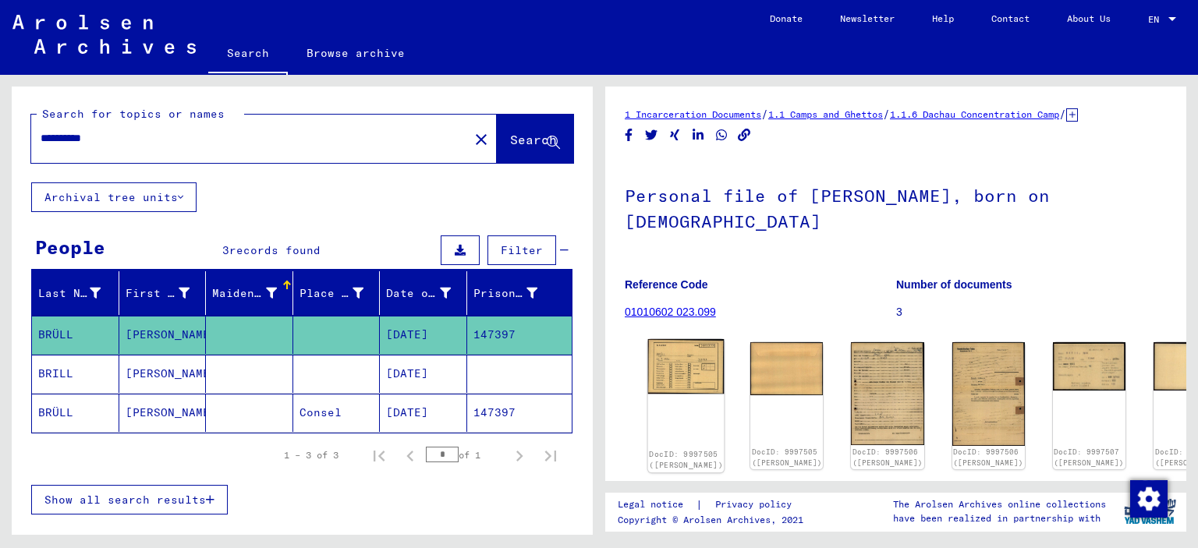
click at [678, 339] on img at bounding box center [686, 366] width 76 height 55
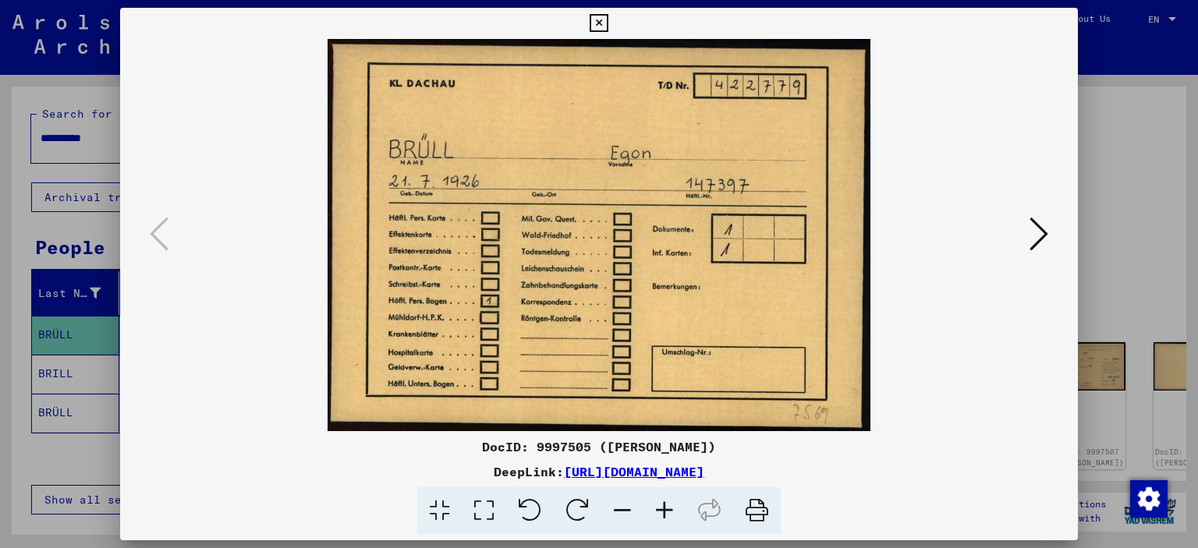
click at [1043, 238] on icon at bounding box center [1038, 233] width 19 height 37
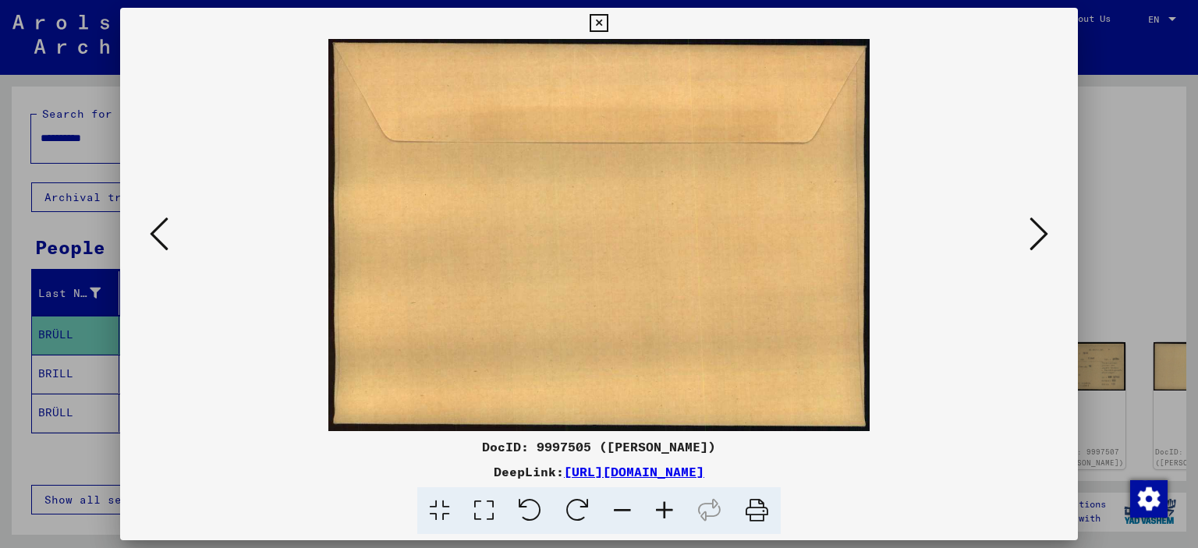
click at [1043, 238] on icon at bounding box center [1038, 233] width 19 height 37
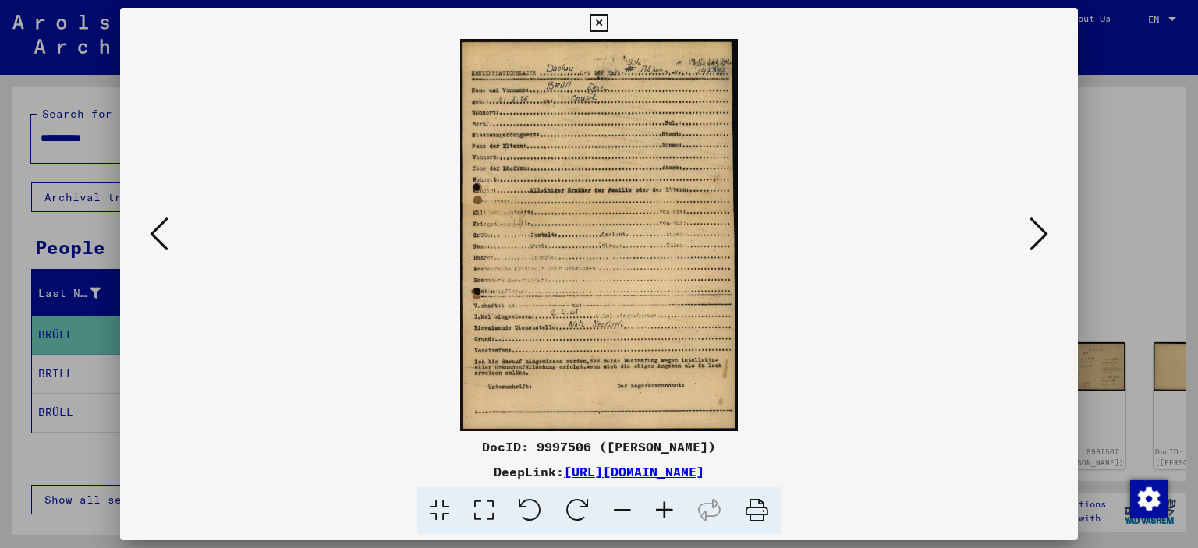
click at [663, 502] on icon at bounding box center [664, 511] width 42 height 48
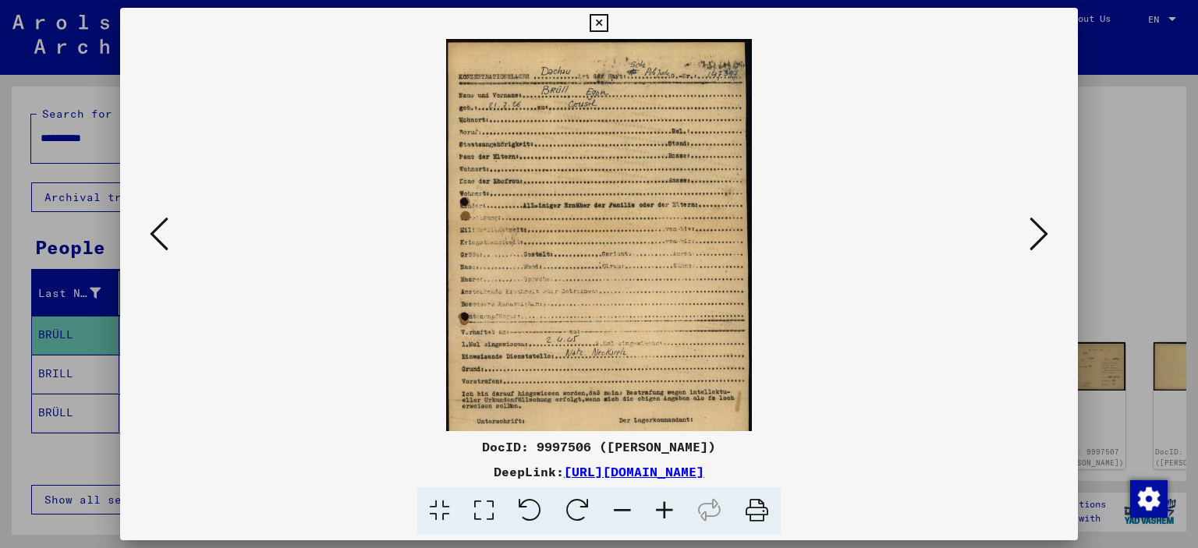
click at [663, 502] on icon at bounding box center [664, 511] width 42 height 48
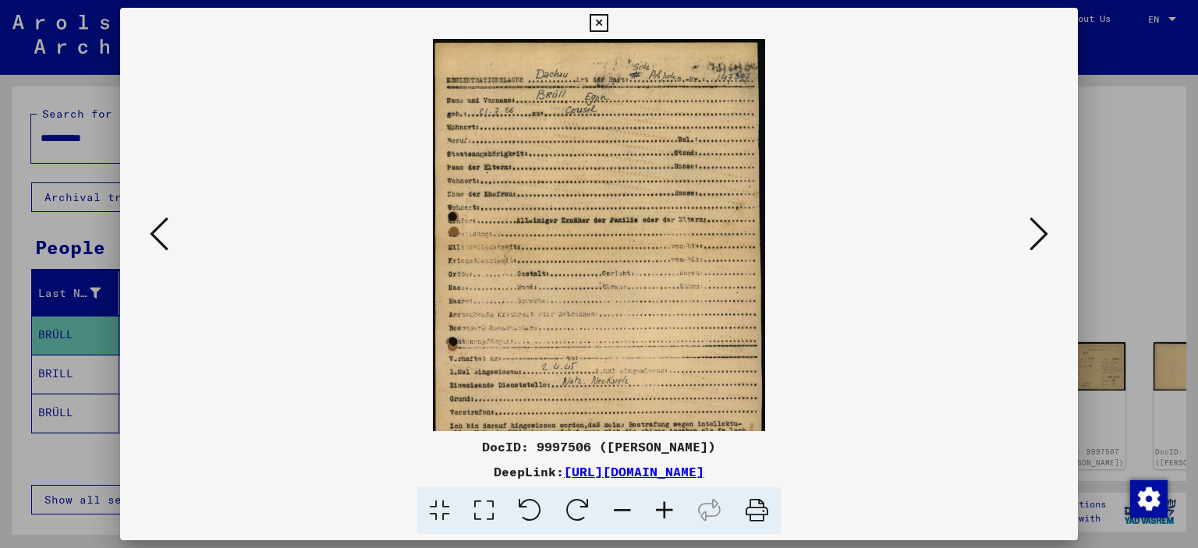
click at [663, 502] on icon at bounding box center [664, 511] width 42 height 48
click at [663, 503] on icon at bounding box center [664, 511] width 42 height 48
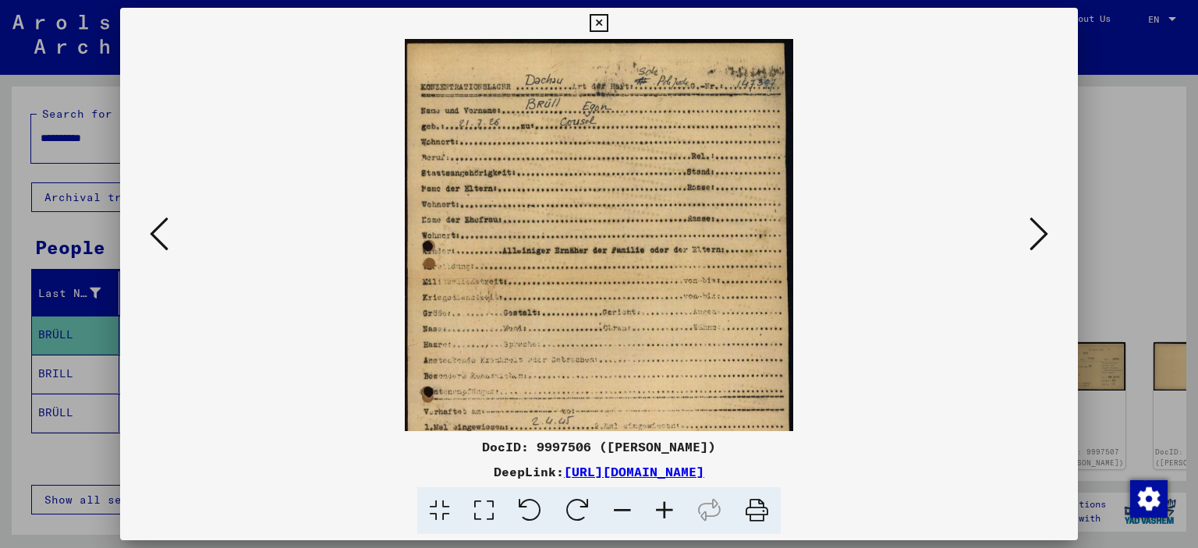
click at [663, 503] on icon at bounding box center [664, 511] width 42 height 48
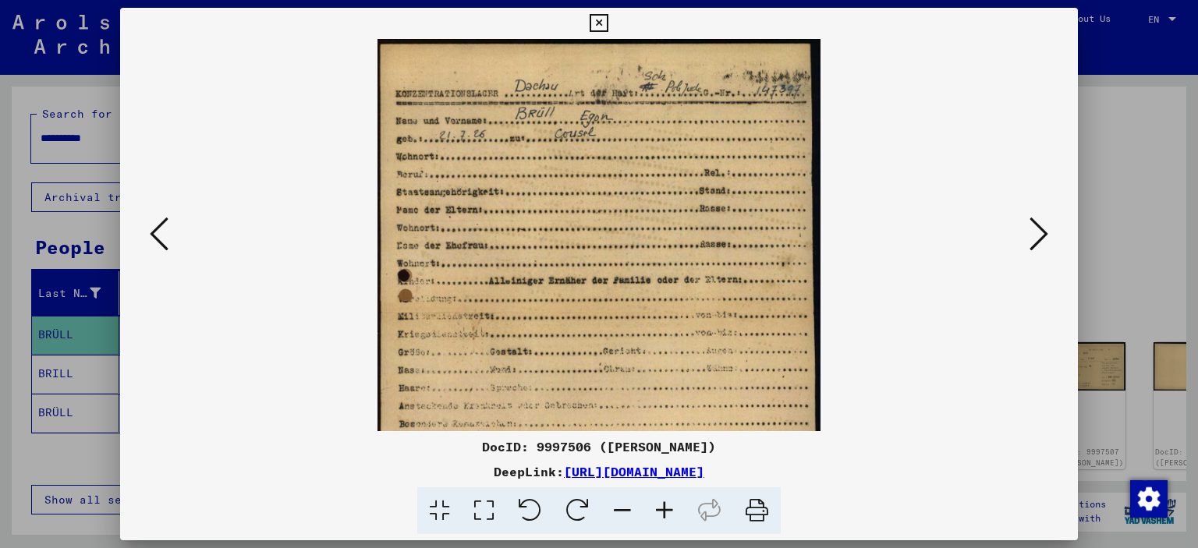
click at [663, 503] on icon at bounding box center [664, 511] width 42 height 48
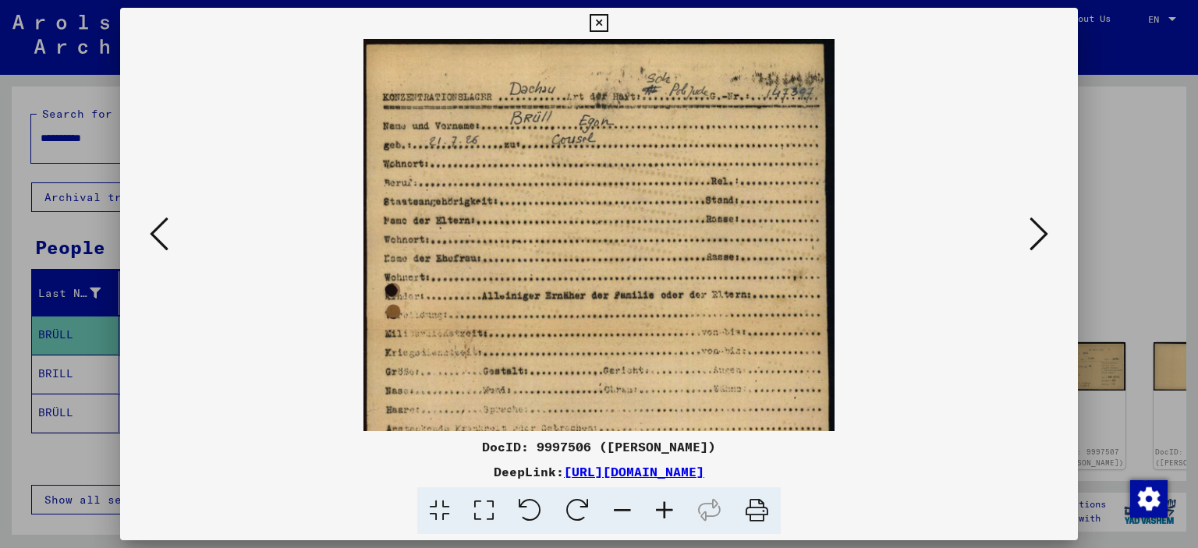
click at [663, 503] on icon at bounding box center [664, 511] width 42 height 48
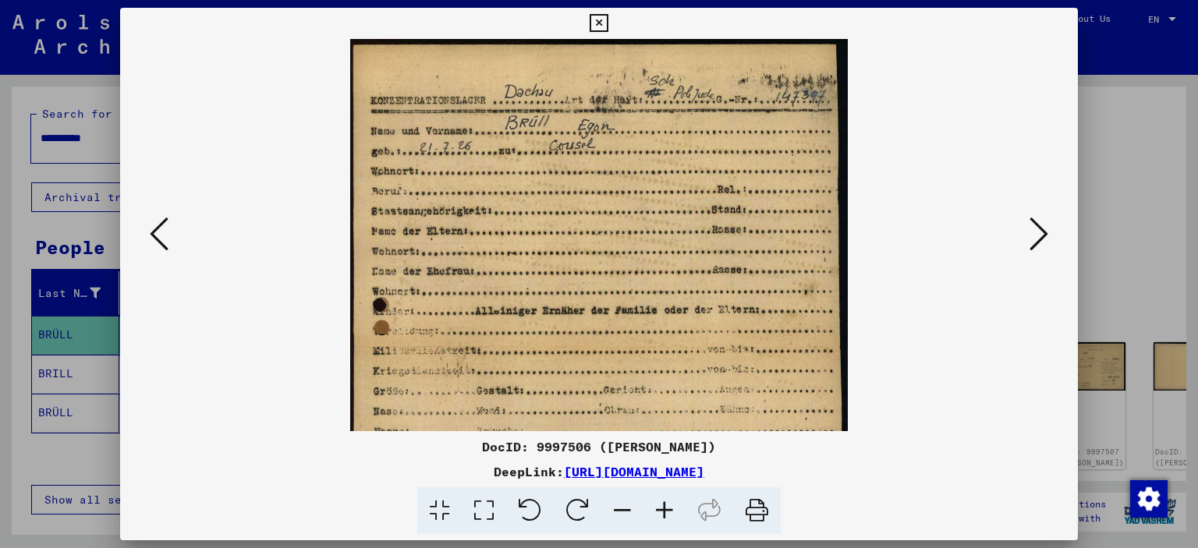
click at [159, 237] on icon at bounding box center [159, 233] width 19 height 37
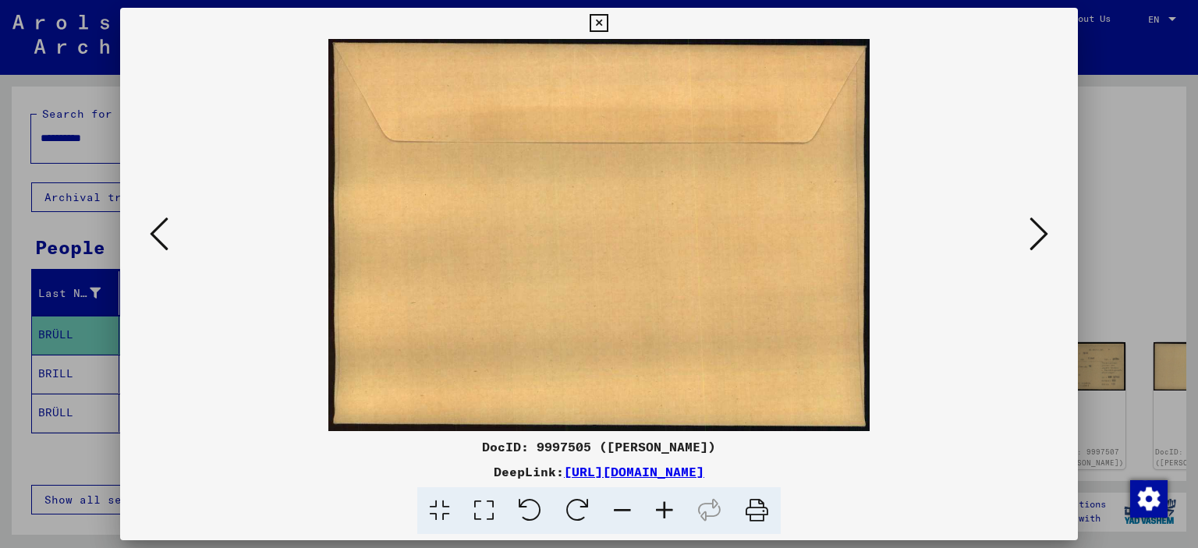
click at [159, 237] on icon at bounding box center [159, 233] width 19 height 37
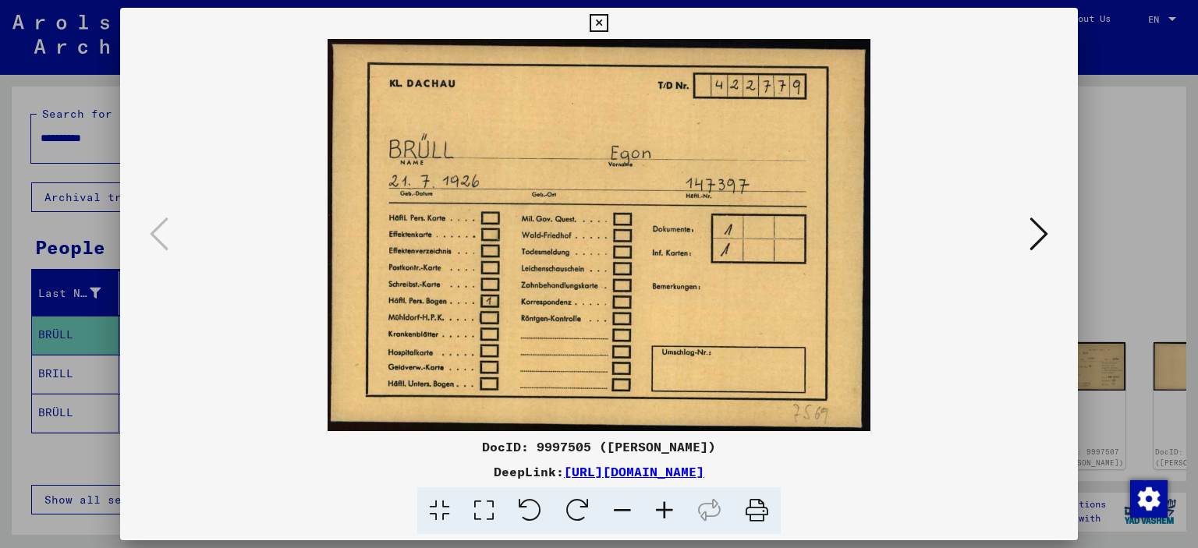
click at [2, 236] on div at bounding box center [599, 274] width 1198 height 548
